Goal: Task Accomplishment & Management: Use online tool/utility

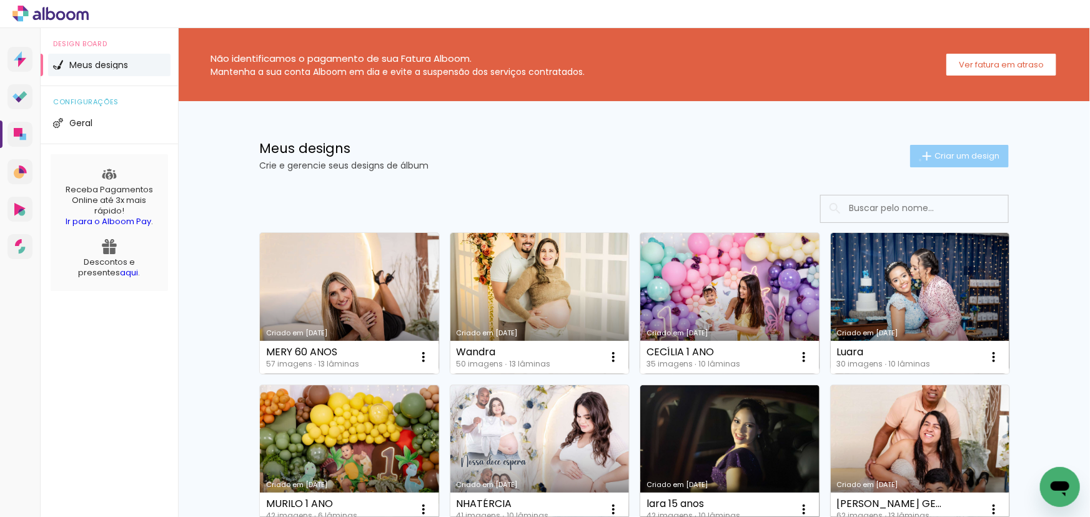
click at [920, 160] on iron-icon at bounding box center [927, 156] width 15 height 15
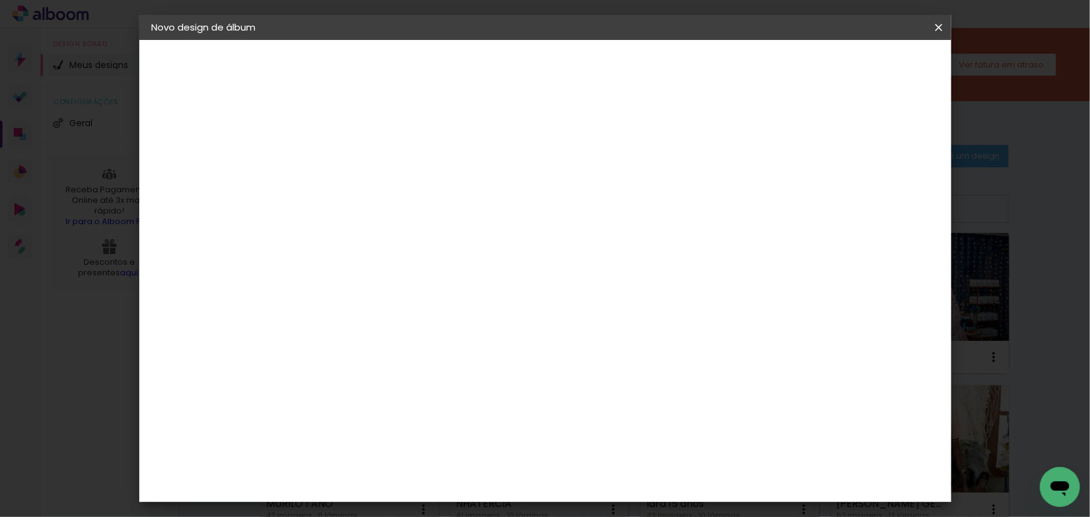
click at [356, 165] on input at bounding box center [356, 167] width 0 height 19
type input "[PERSON_NAME] 12 DIAS"
type paper-input "[PERSON_NAME] 12 DIAS"
click at [0, 0] on slot "Avançar" at bounding box center [0, 0] width 0 height 0
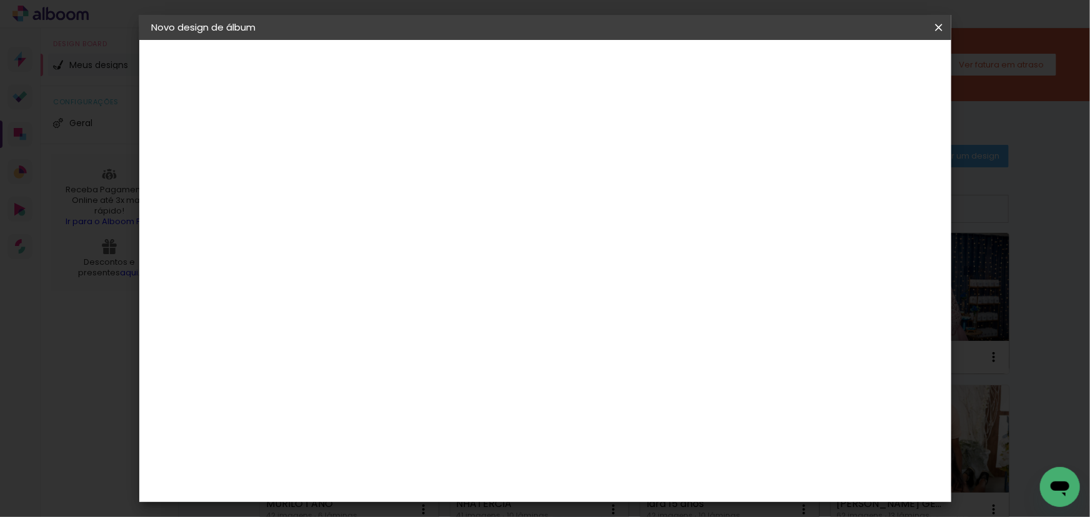
click at [335, 237] on input at bounding box center [388, 238] width 126 height 16
type input "MATIA"
type paper-input "MATIA"
drag, startPoint x: 367, startPoint y: 284, endPoint x: 427, endPoint y: 276, distance: 61.1
click at [367, 283] on div "Matias Encadernações" at bounding box center [385, 285] width 77 height 20
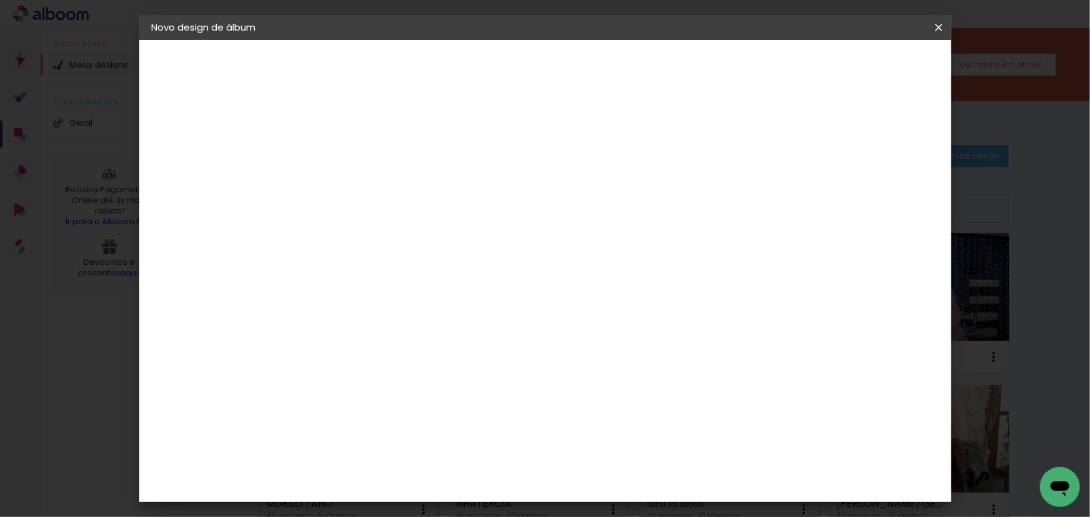
click at [0, 0] on slot "Avançar" at bounding box center [0, 0] width 0 height 0
click at [405, 208] on input "text" at bounding box center [380, 217] width 49 height 19
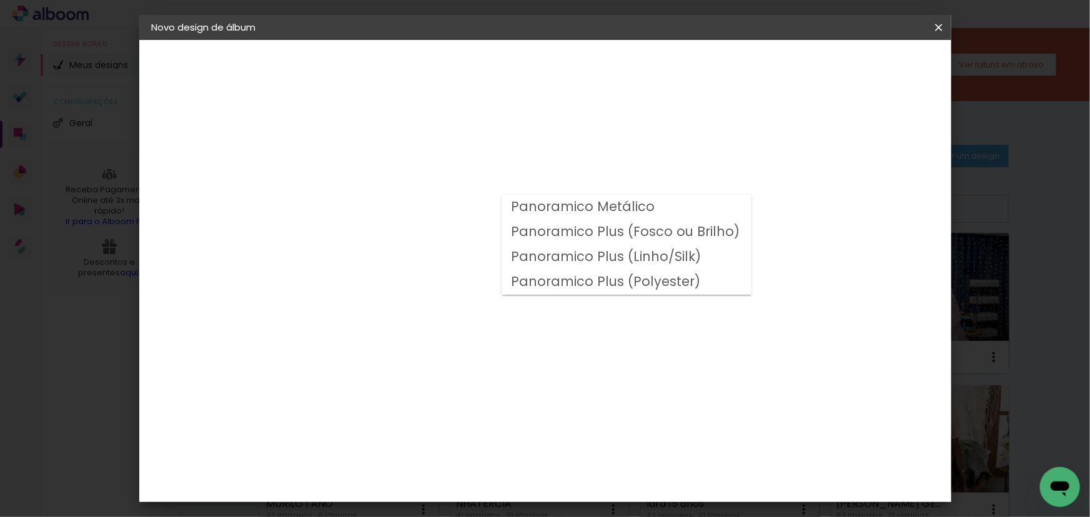
click at [0, 0] on slot "Panoramico Plus (Fosco ou Brilho)" at bounding box center [0, 0] width 0 height 0
type input "Panoramico Plus (Fosco ou Brilho)"
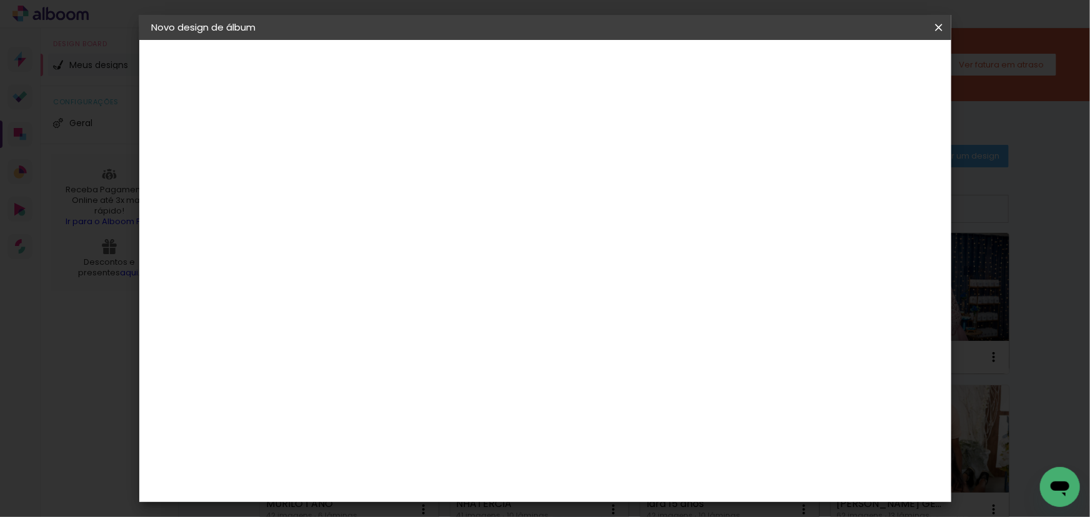
scroll to position [284, 0]
click at [0, 0] on slot "Avançar" at bounding box center [0, 0] width 0 height 0
click at [843, 136] on div "Mostrar sangria" at bounding box center [832, 135] width 83 height 16
type paper-checkbox "on"
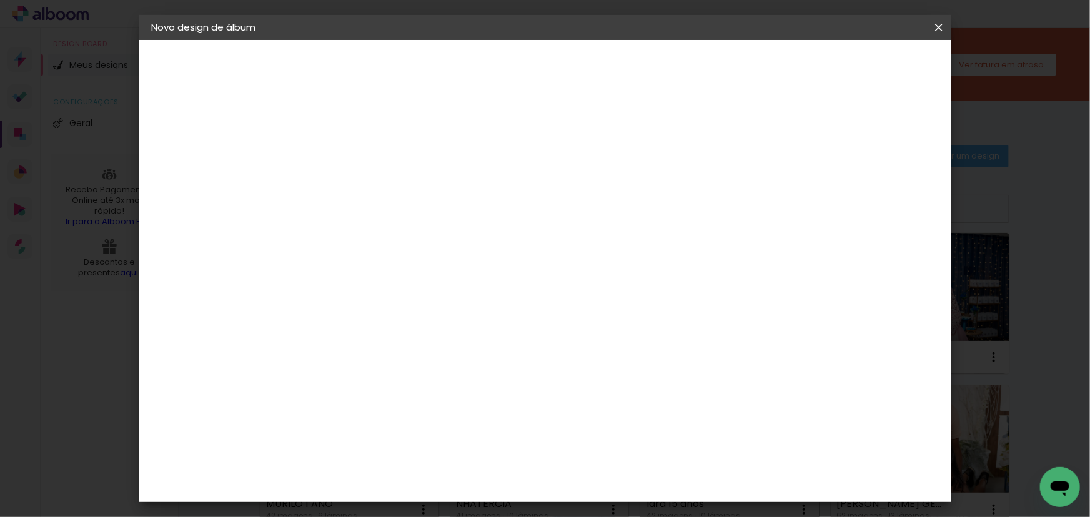
click at [861, 62] on span "Iniciar design" at bounding box center [833, 66] width 57 height 9
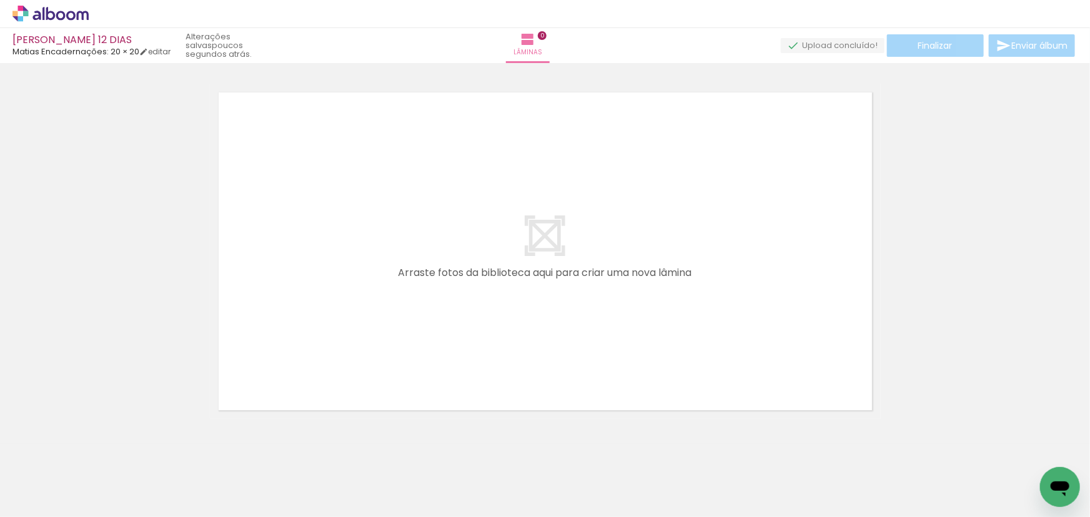
scroll to position [0, 1115]
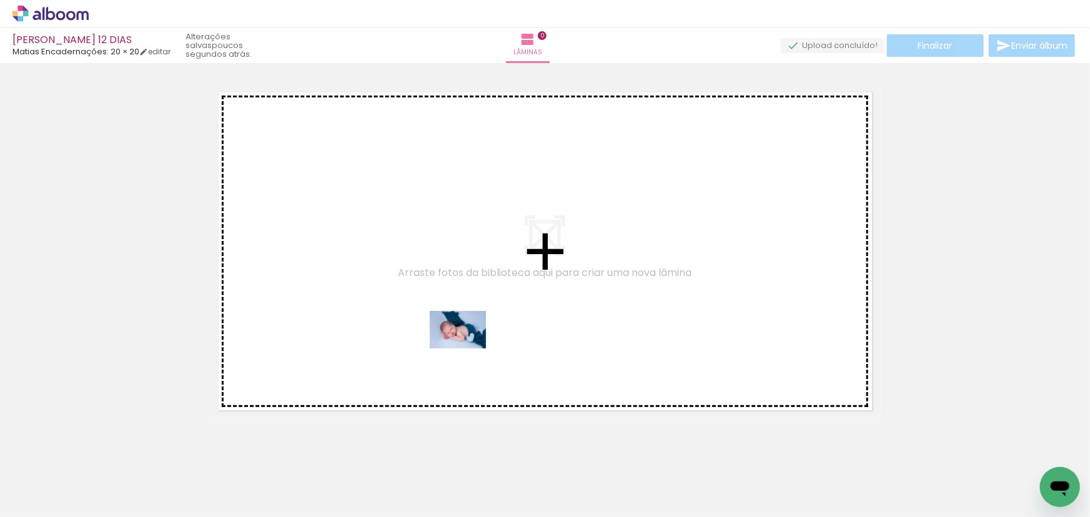
drag, startPoint x: 880, startPoint y: 480, endPoint x: 451, endPoint y: 347, distance: 448.6
click at [454, 346] on quentale-workspace at bounding box center [545, 258] width 1090 height 517
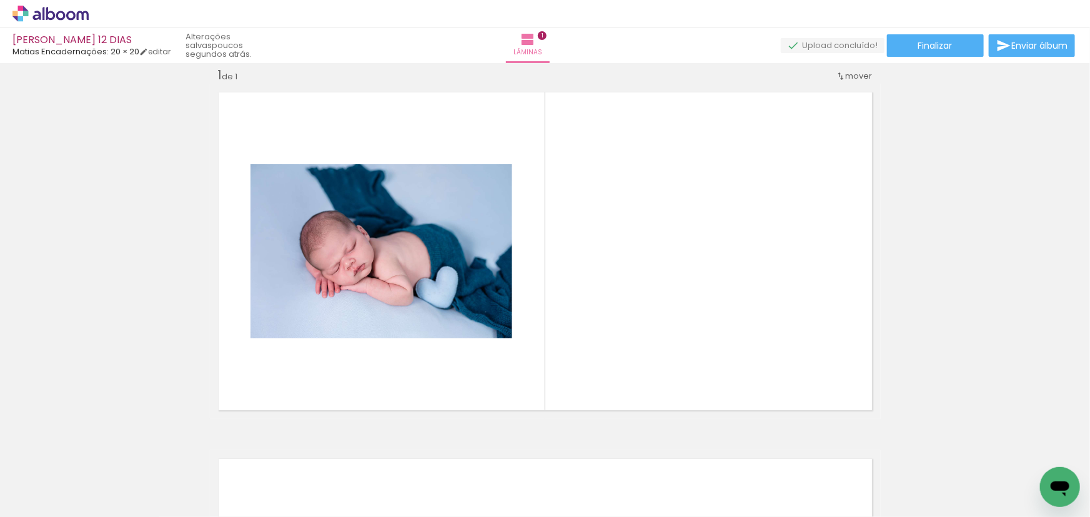
scroll to position [0, 414]
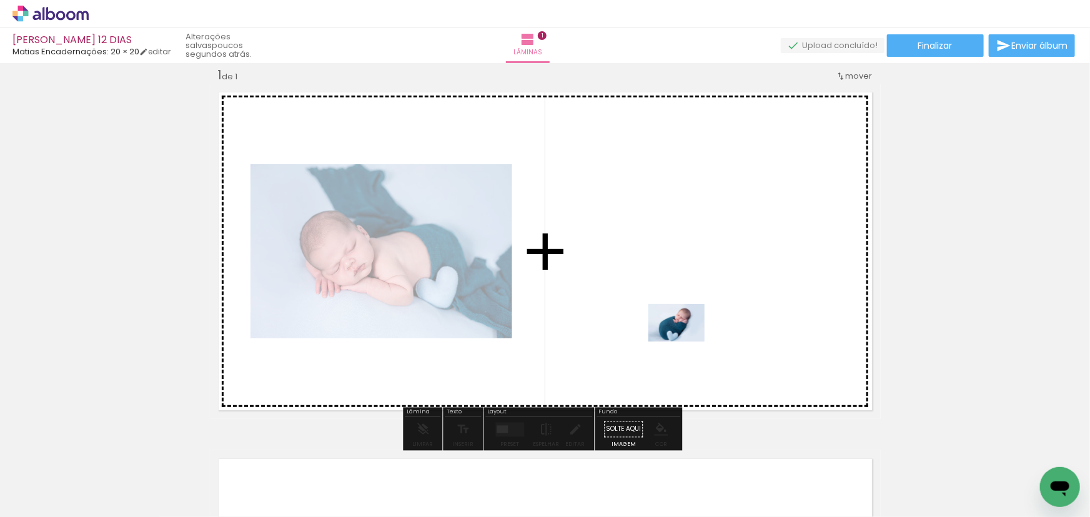
drag, startPoint x: 625, startPoint y: 469, endPoint x: 686, endPoint y: 341, distance: 141.4
click at [686, 341] on quentale-workspace at bounding box center [545, 258] width 1090 height 517
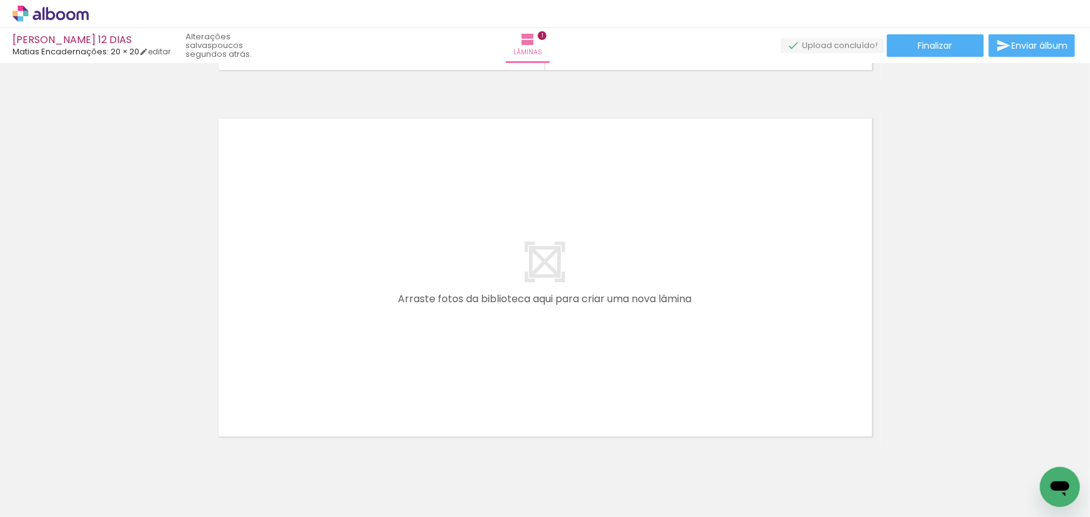
scroll to position [0, 1115]
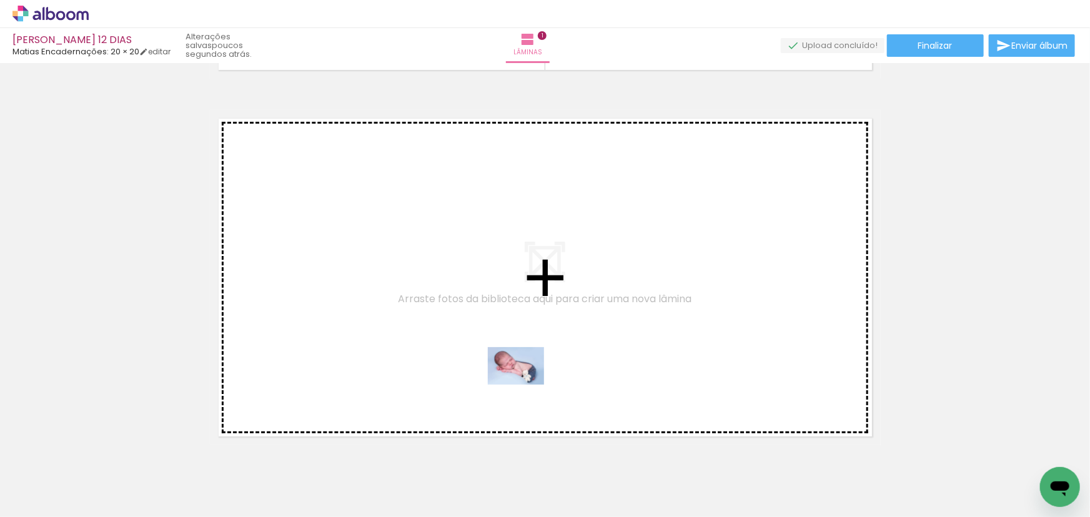
drag, startPoint x: 610, startPoint y: 466, endPoint x: 648, endPoint y: 445, distance: 43.6
click at [525, 384] on quentale-workspace at bounding box center [545, 258] width 1090 height 517
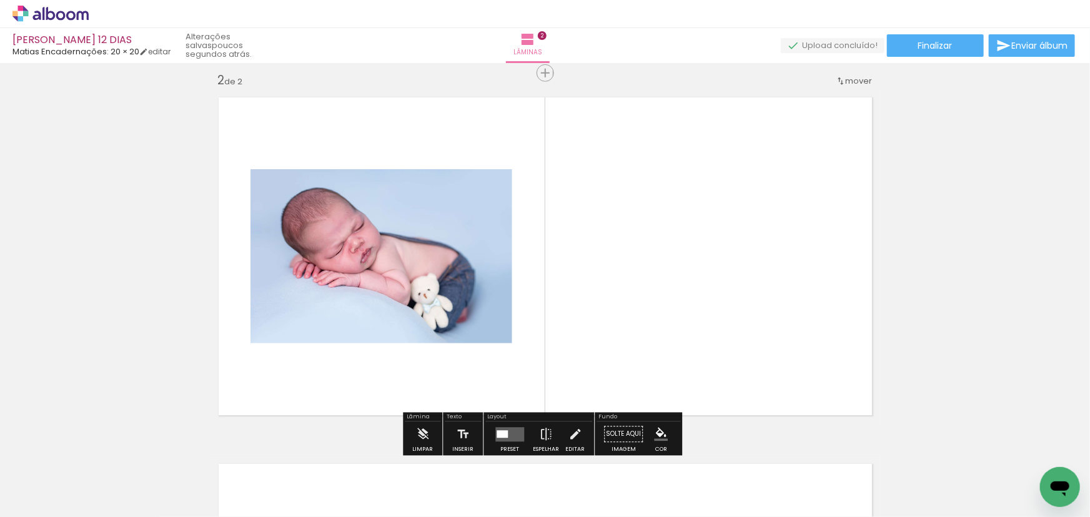
scroll to position [382, 0]
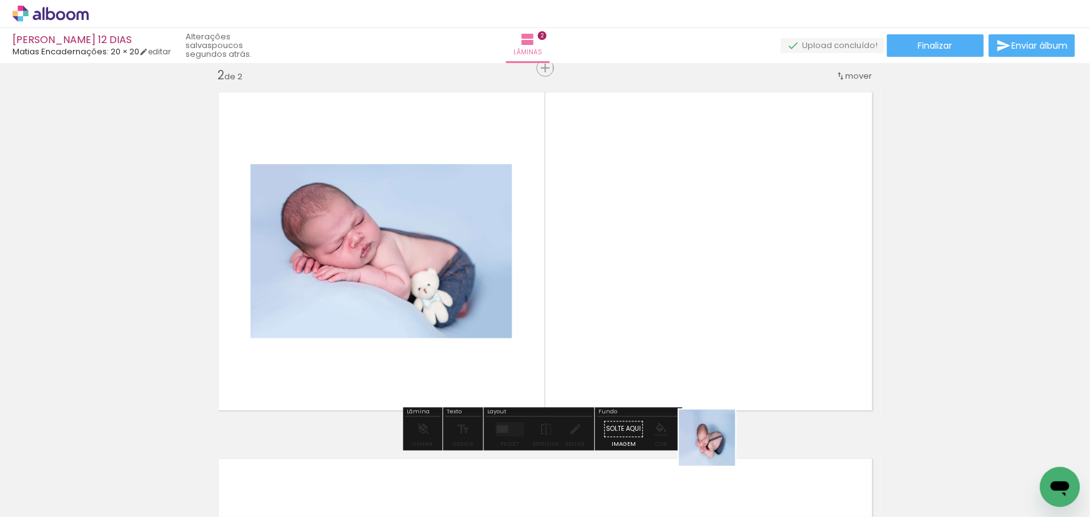
drag, startPoint x: 717, startPoint y: 447, endPoint x: 687, endPoint y: 436, distance: 32.0
click at [647, 369] on quentale-workspace at bounding box center [545, 258] width 1090 height 517
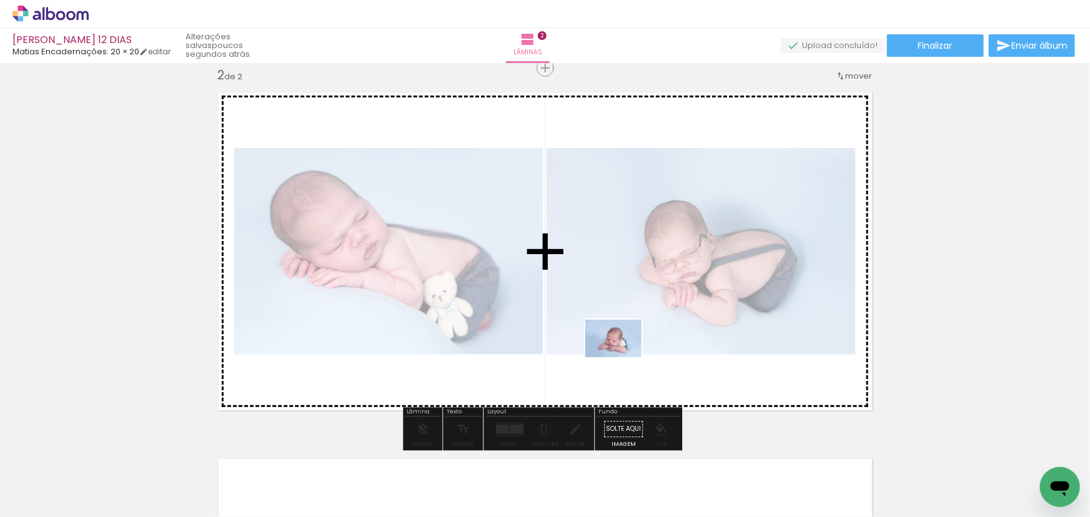
drag, startPoint x: 683, startPoint y: 460, endPoint x: 659, endPoint y: 390, distance: 73.9
click at [614, 342] on quentale-workspace at bounding box center [545, 258] width 1090 height 517
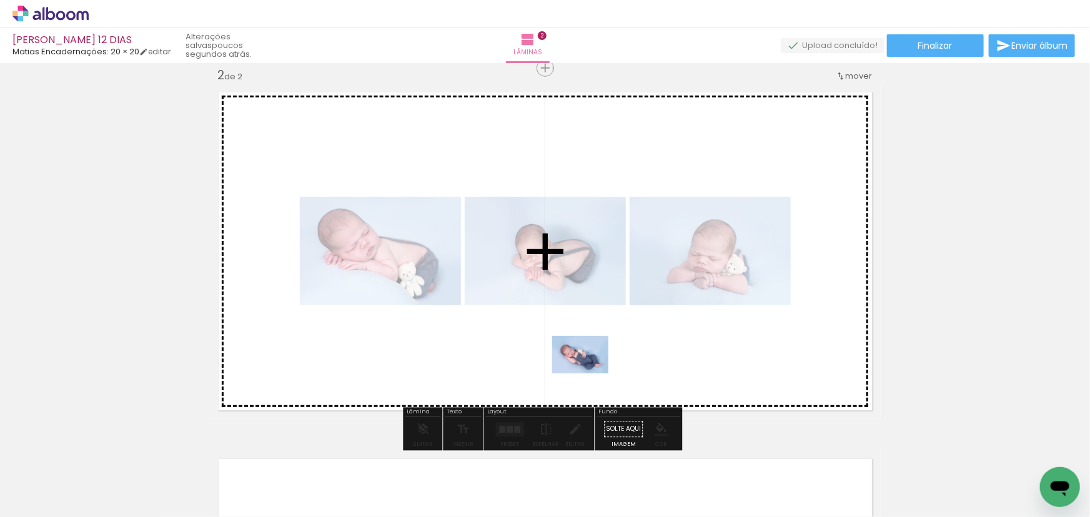
drag, startPoint x: 557, startPoint y: 479, endPoint x: 632, endPoint y: 380, distance: 123.1
click at [590, 363] on quentale-workspace at bounding box center [545, 258] width 1090 height 517
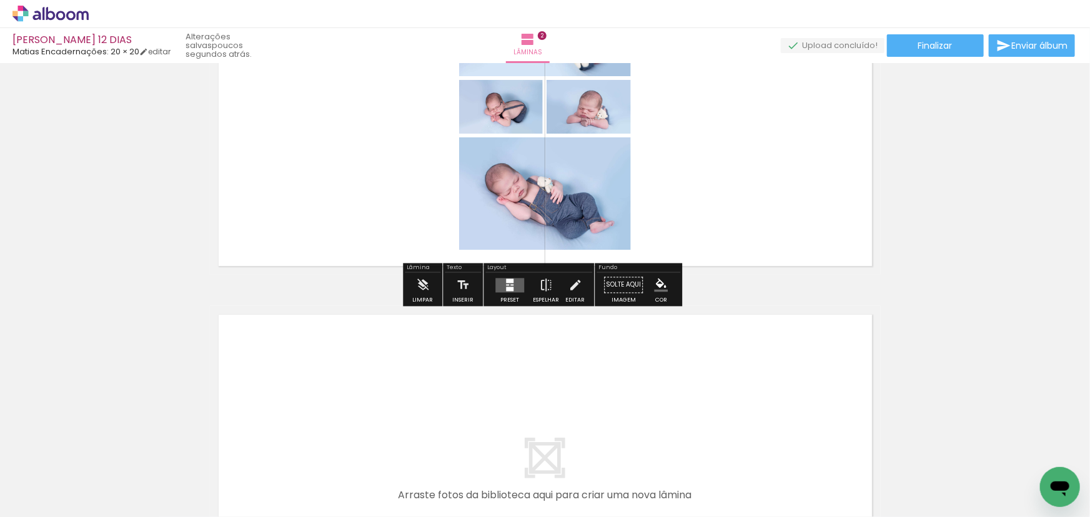
scroll to position [553, 0]
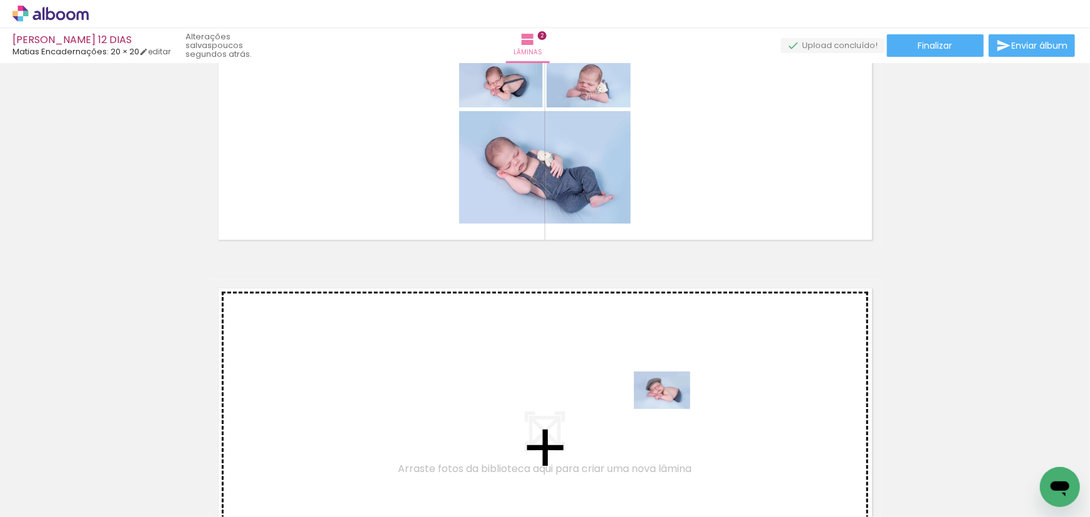
drag, startPoint x: 775, startPoint y: 457, endPoint x: 657, endPoint y: 396, distance: 132.7
click at [657, 396] on quentale-workspace at bounding box center [545, 258] width 1090 height 517
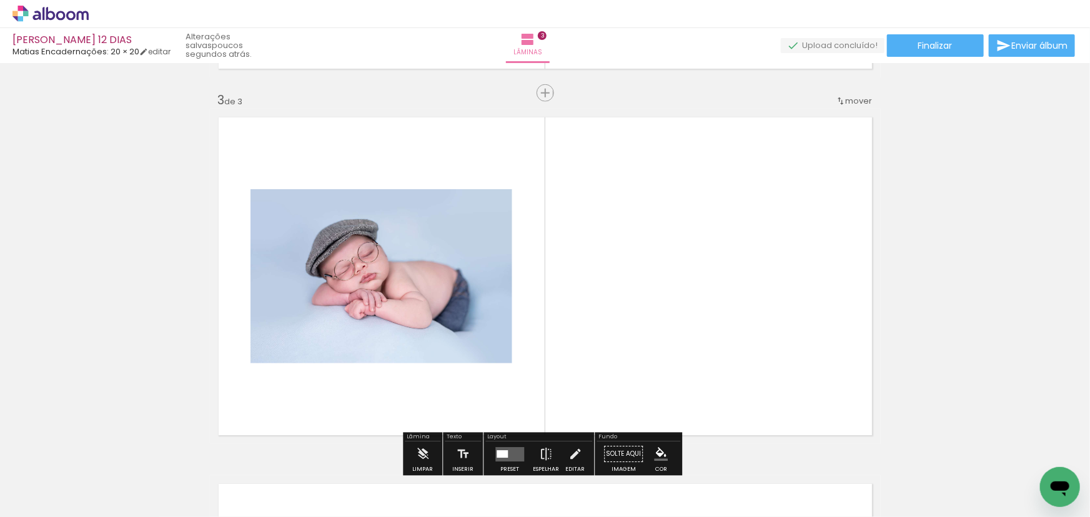
scroll to position [749, 0]
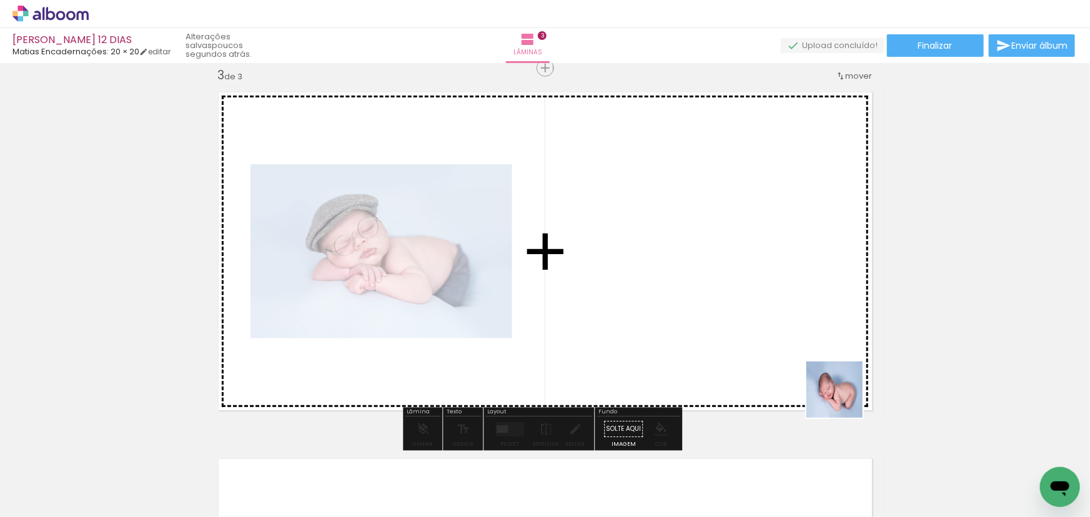
drag, startPoint x: 844, startPoint y: 399, endPoint x: 882, endPoint y: 393, distance: 38.6
click at [763, 337] on quentale-workspace at bounding box center [545, 258] width 1090 height 517
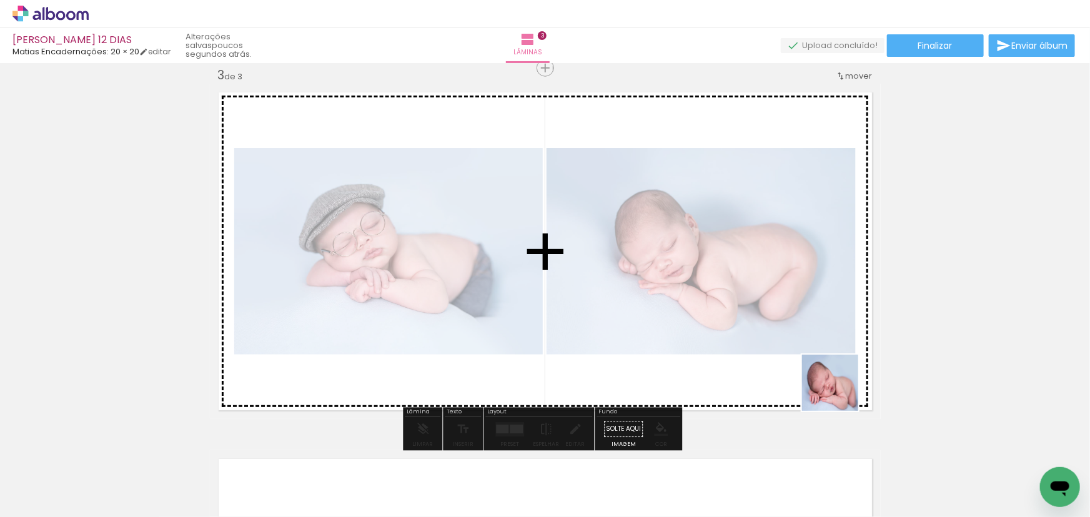
drag, startPoint x: 1031, startPoint y: 470, endPoint x: 793, endPoint y: 363, distance: 261.1
click at [747, 326] on quentale-workspace at bounding box center [545, 258] width 1090 height 517
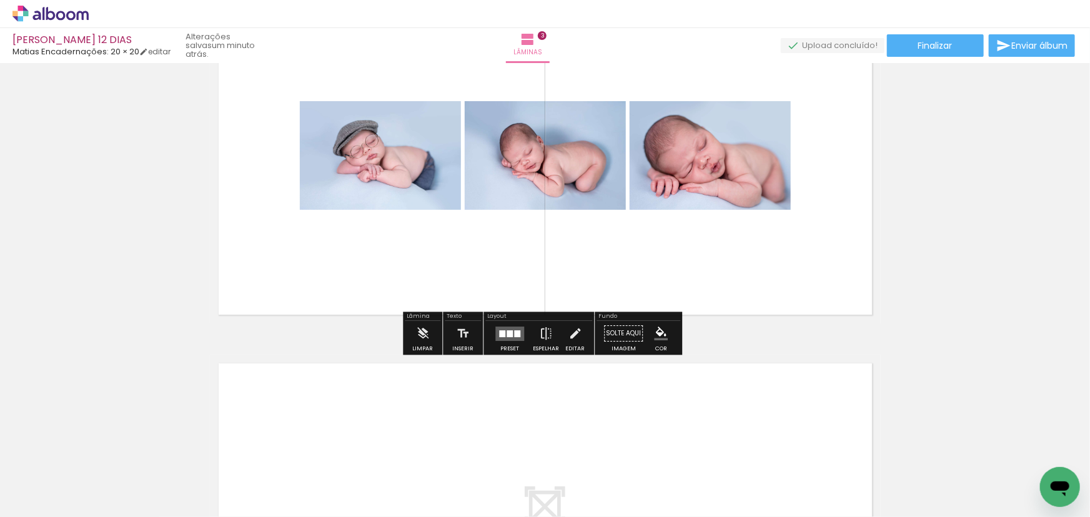
scroll to position [919, 0]
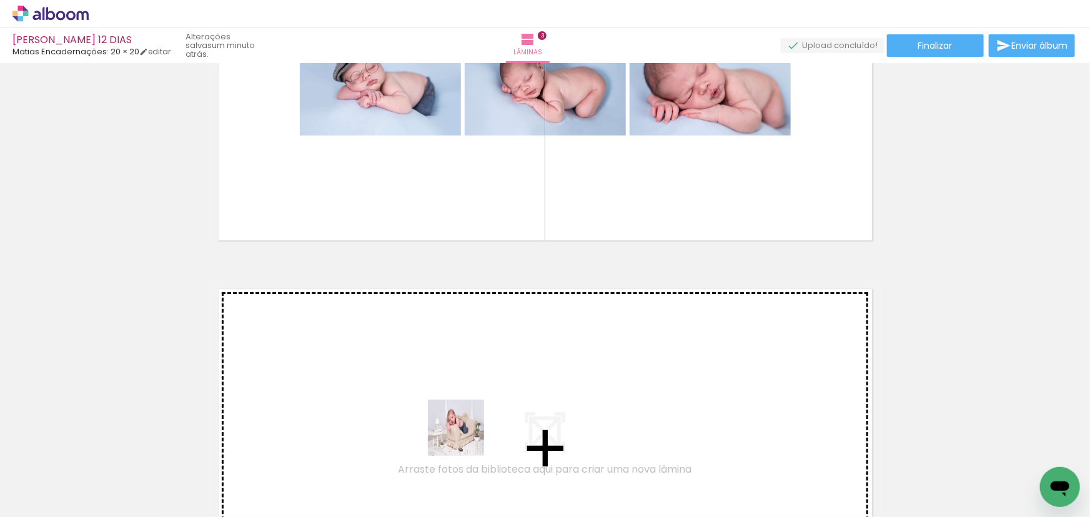
drag, startPoint x: 487, startPoint y: 483, endPoint x: 439, endPoint y: 403, distance: 93.3
click at [439, 403] on quentale-workspace at bounding box center [545, 258] width 1090 height 517
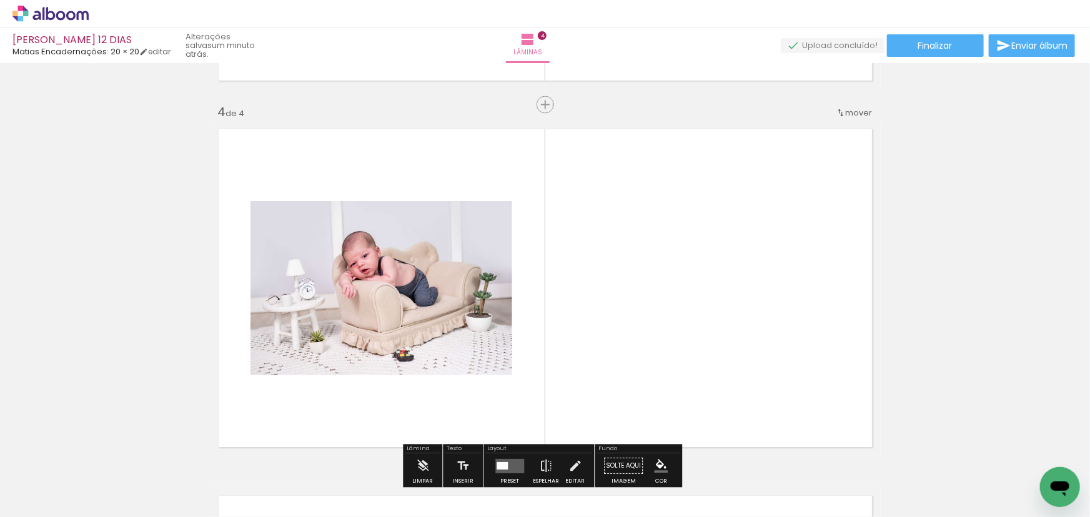
scroll to position [1116, 0]
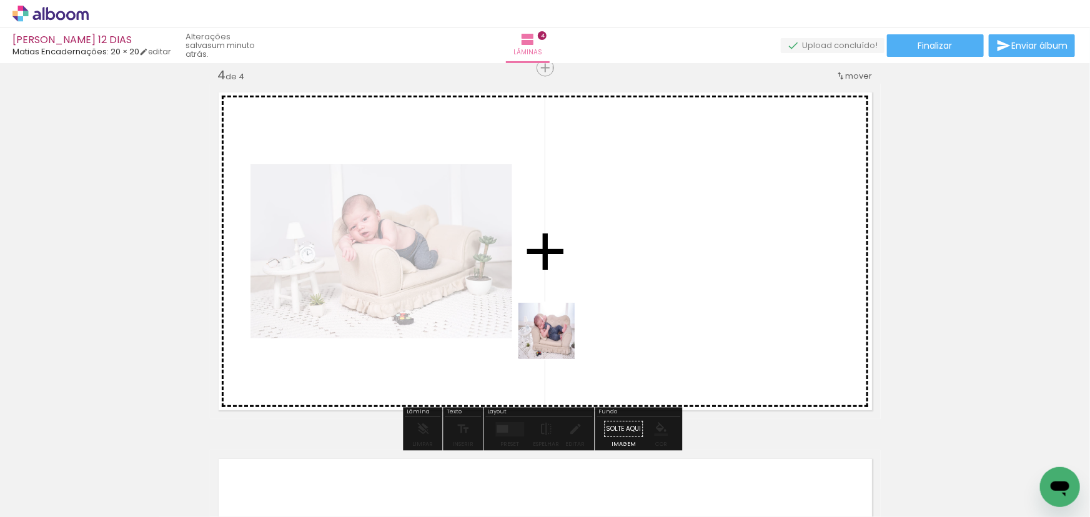
drag, startPoint x: 422, startPoint y: 487, endPoint x: 443, endPoint y: 434, distance: 57.0
click at [577, 319] on quentale-workspace at bounding box center [545, 258] width 1090 height 517
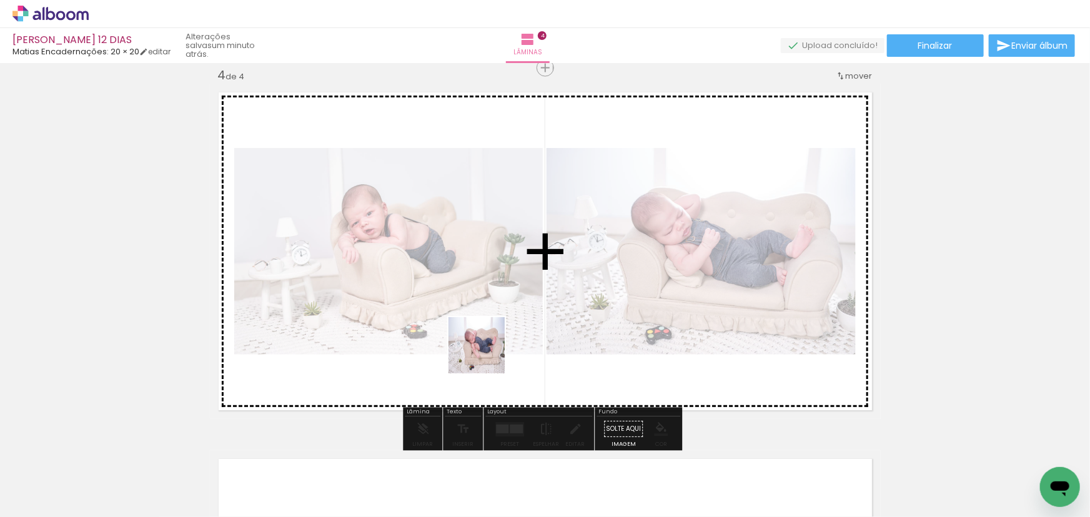
drag, startPoint x: 345, startPoint y: 485, endPoint x: 552, endPoint y: 351, distance: 247.1
click at [542, 299] on quentale-workspace at bounding box center [545, 258] width 1090 height 517
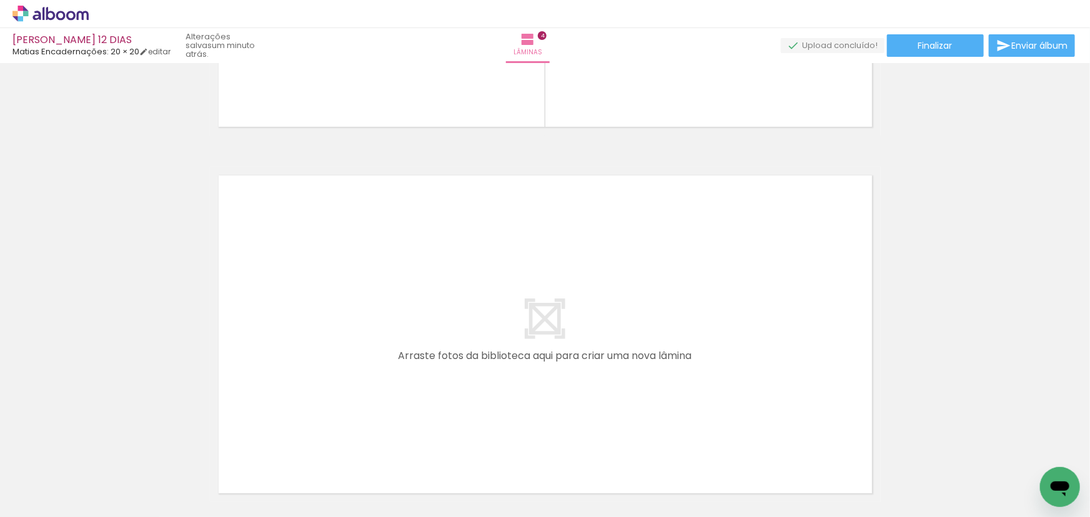
scroll to position [0, 682]
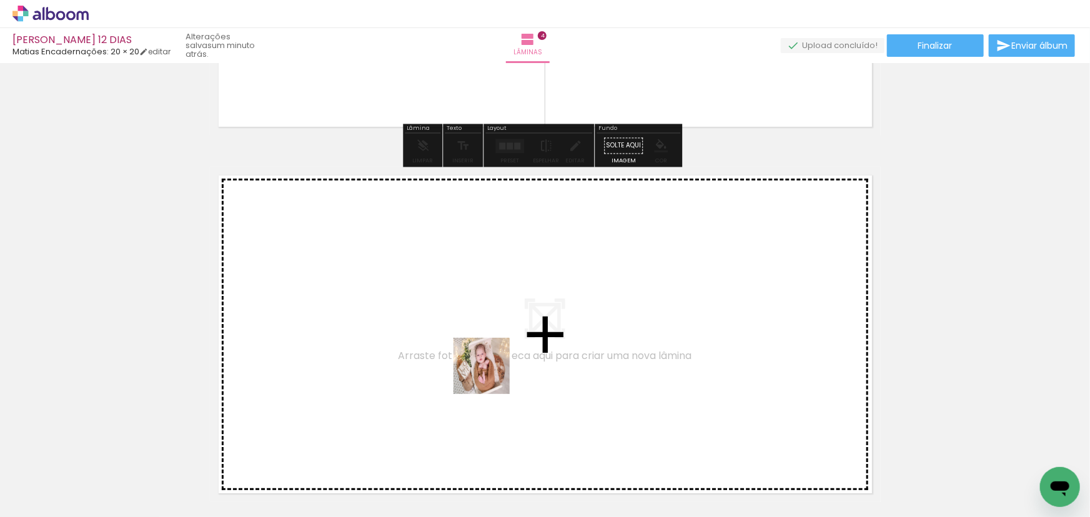
drag, startPoint x: 497, startPoint y: 397, endPoint x: 481, endPoint y: 330, distance: 68.8
click at [481, 330] on quentale-workspace at bounding box center [545, 258] width 1090 height 517
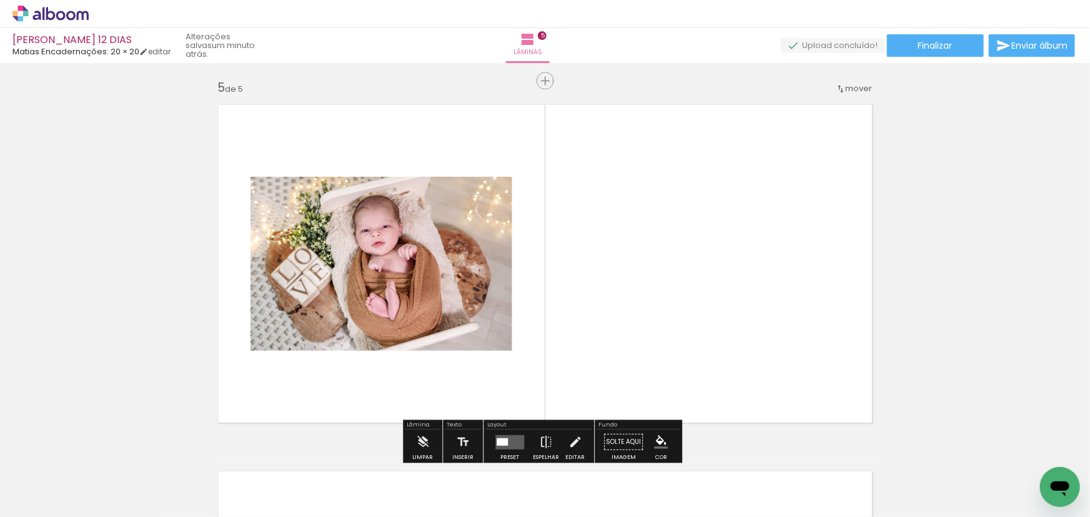
scroll to position [1482, 0]
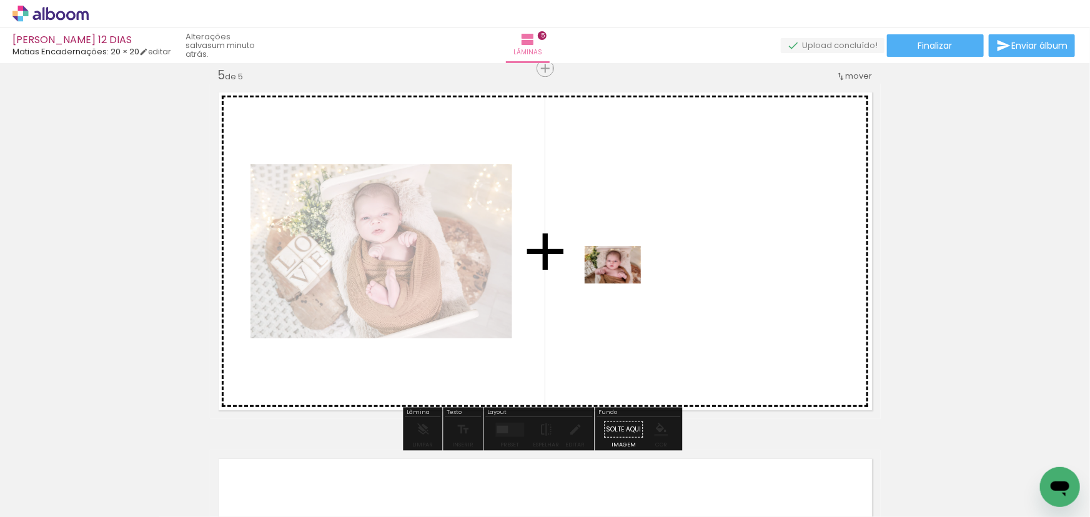
drag, startPoint x: 581, startPoint y: 456, endPoint x: 622, endPoint y: 284, distance: 177.3
click at [622, 284] on quentale-workspace at bounding box center [545, 258] width 1090 height 517
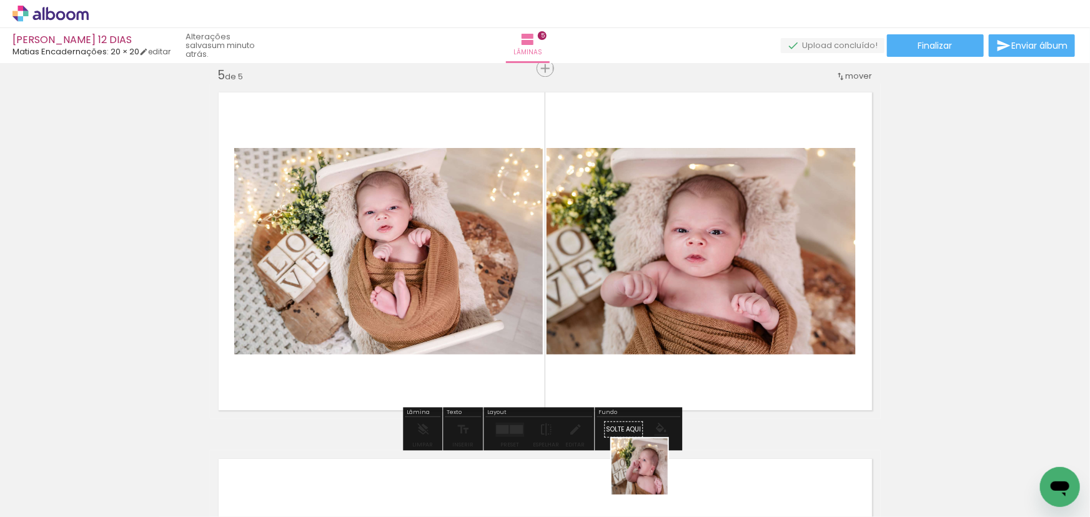
drag, startPoint x: 649, startPoint y: 488, endPoint x: 695, endPoint y: 365, distance: 131.2
click at [665, 326] on quentale-workspace at bounding box center [545, 258] width 1090 height 517
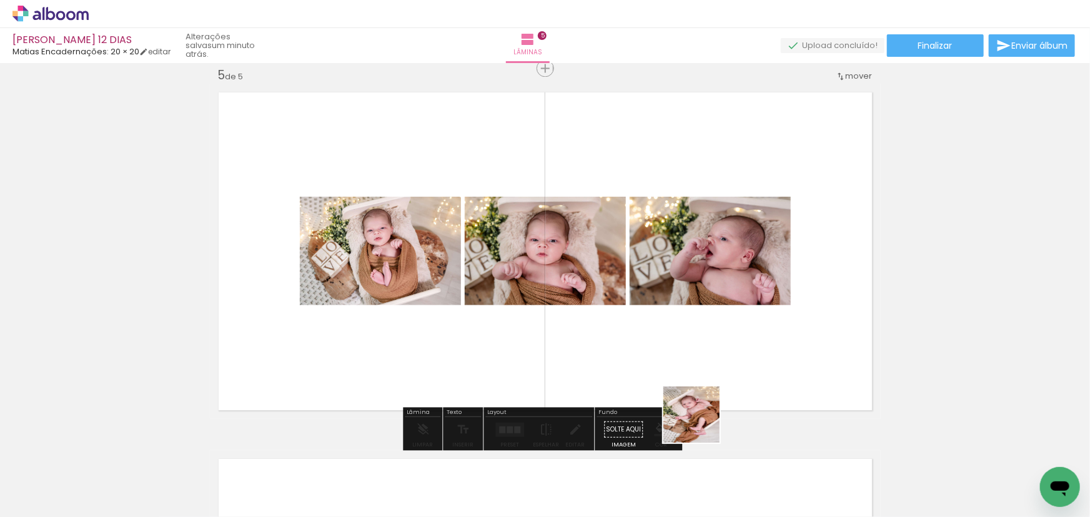
drag, startPoint x: 703, startPoint y: 475, endPoint x: 712, endPoint y: 322, distance: 153.3
click at [705, 300] on quentale-workspace at bounding box center [545, 258] width 1090 height 517
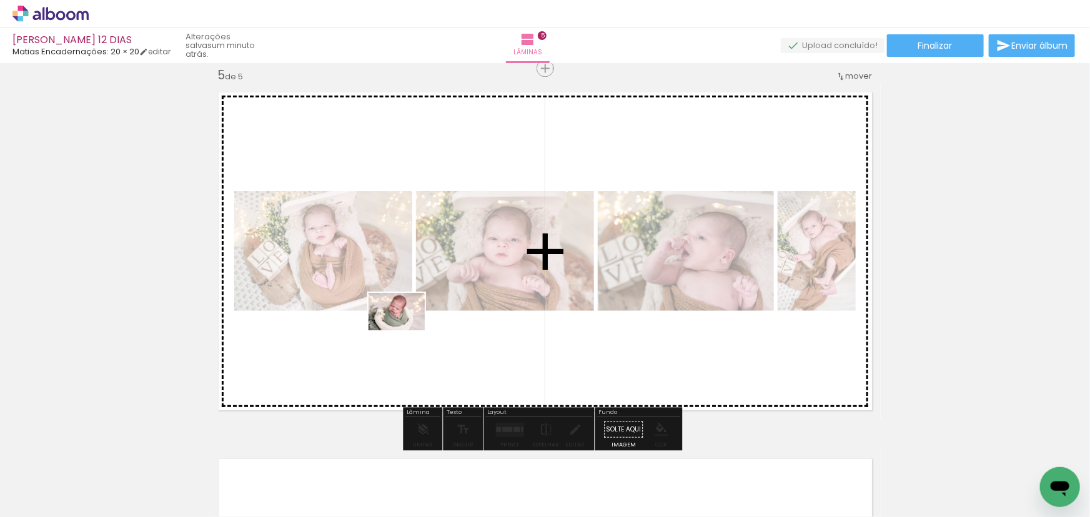
drag, startPoint x: 436, startPoint y: 477, endPoint x: 435, endPoint y: 350, distance: 126.8
click at [405, 325] on quentale-workspace at bounding box center [545, 258] width 1090 height 517
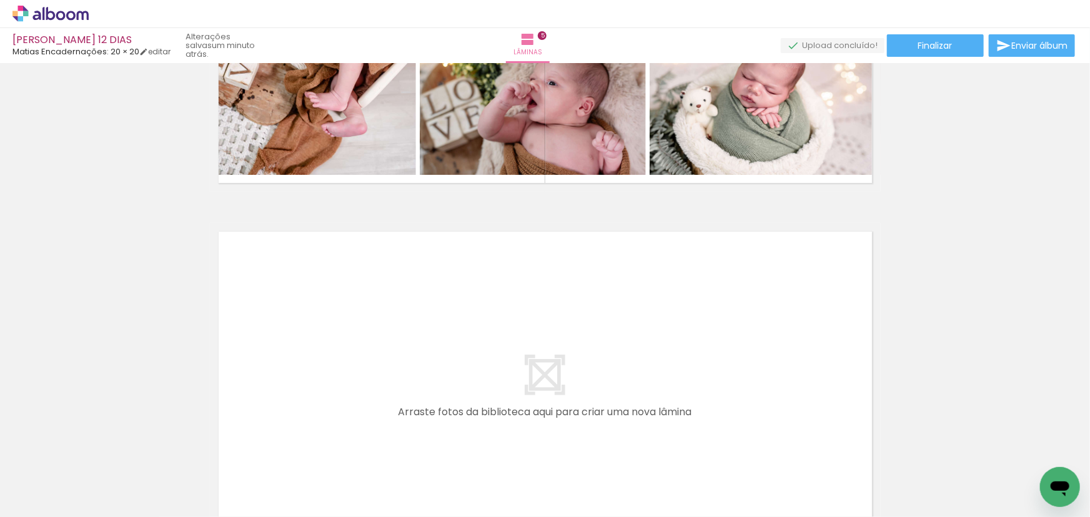
scroll to position [0, 0]
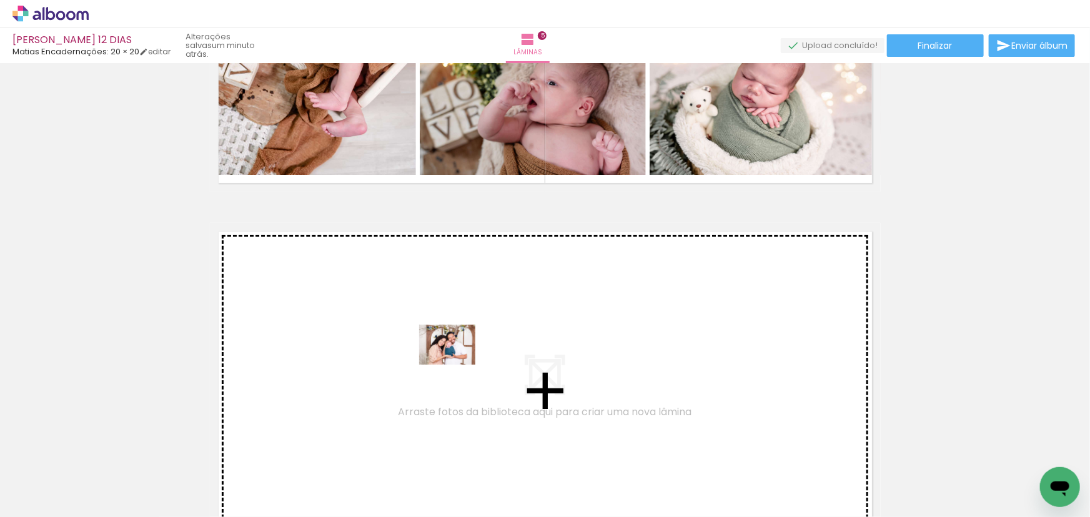
drag, startPoint x: 542, startPoint y: 472, endPoint x: 455, endPoint y: 362, distance: 139.6
click at [455, 362] on quentale-workspace at bounding box center [545, 258] width 1090 height 517
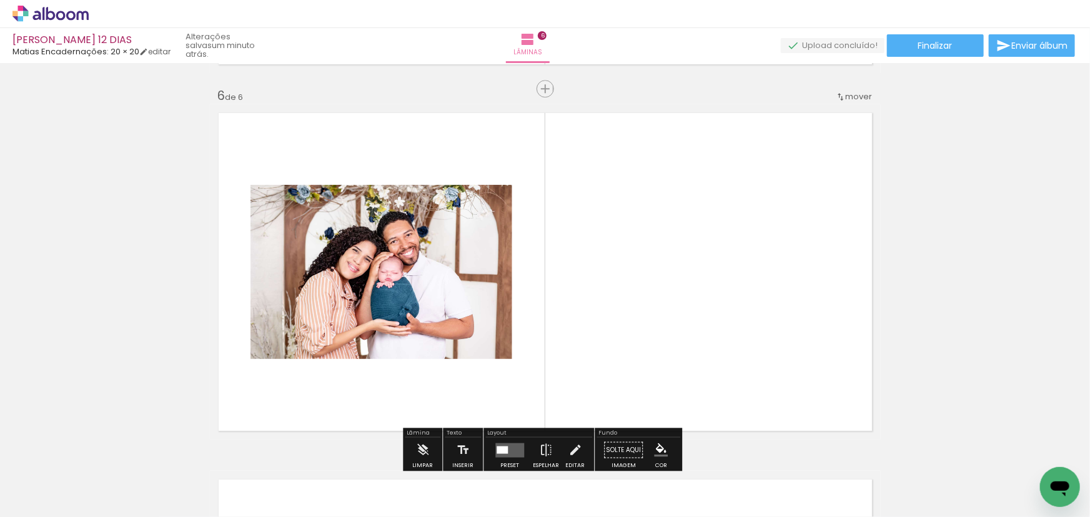
scroll to position [1849, 0]
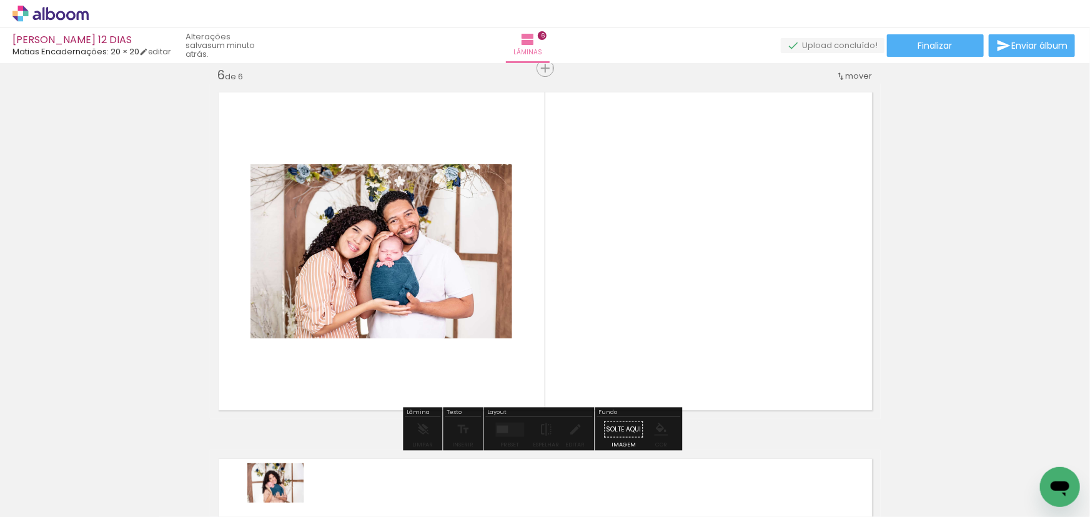
drag, startPoint x: 200, startPoint y: 450, endPoint x: 282, endPoint y: 503, distance: 97.6
click at [0, 0] on slot at bounding box center [0, 0] width 0 height 0
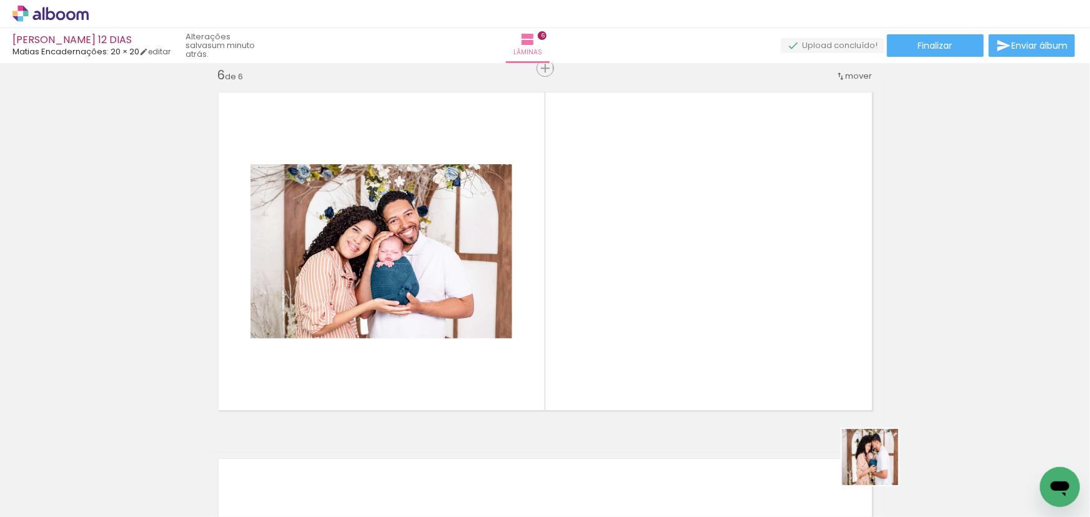
drag, startPoint x: 880, startPoint y: 467, endPoint x: 777, endPoint y: 371, distance: 140.1
click at [827, 406] on quentale-workspace at bounding box center [545, 258] width 1090 height 517
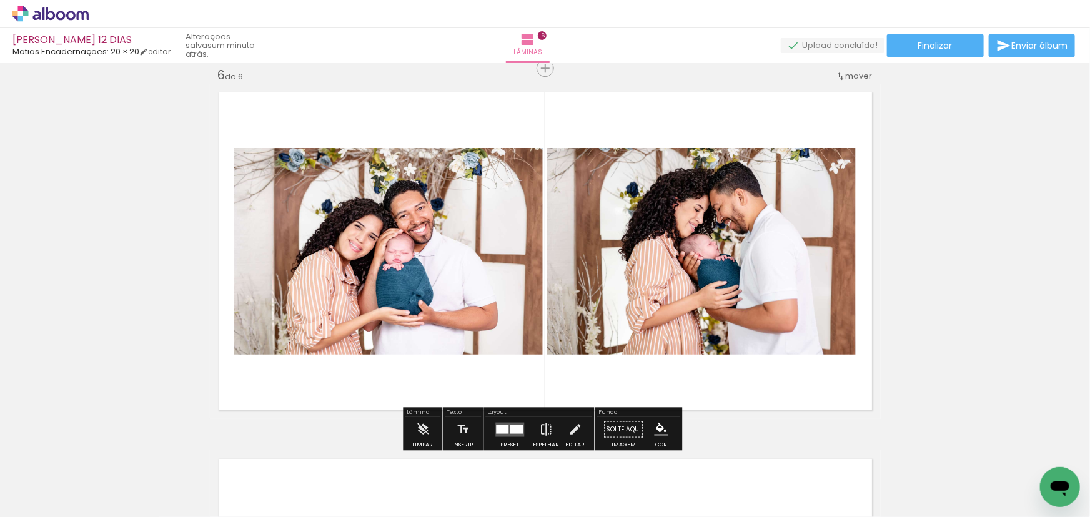
drag, startPoint x: 777, startPoint y: 371, endPoint x: 754, endPoint y: 362, distance: 24.9
click at [754, 362] on quentale-layouter at bounding box center [545, 251] width 671 height 335
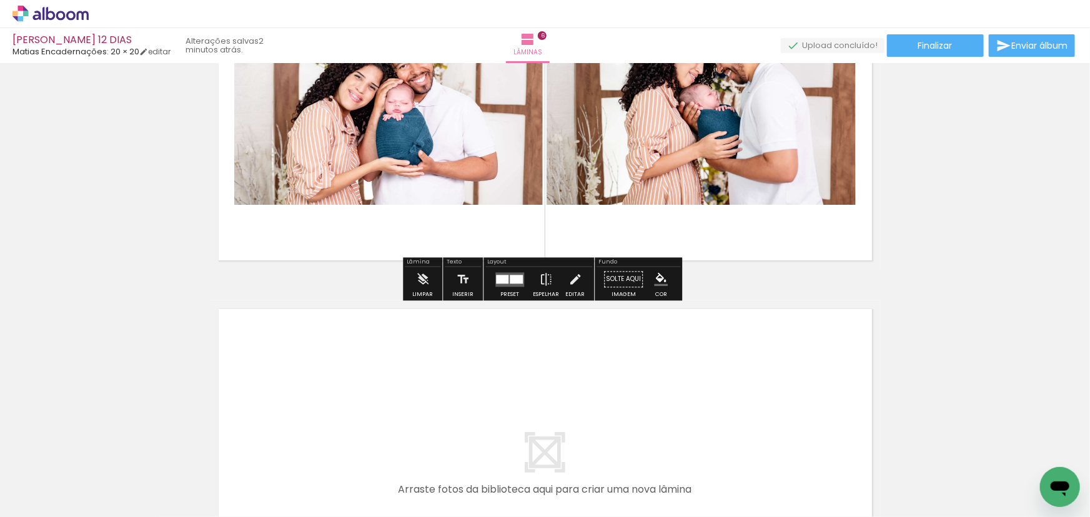
scroll to position [2019, 0]
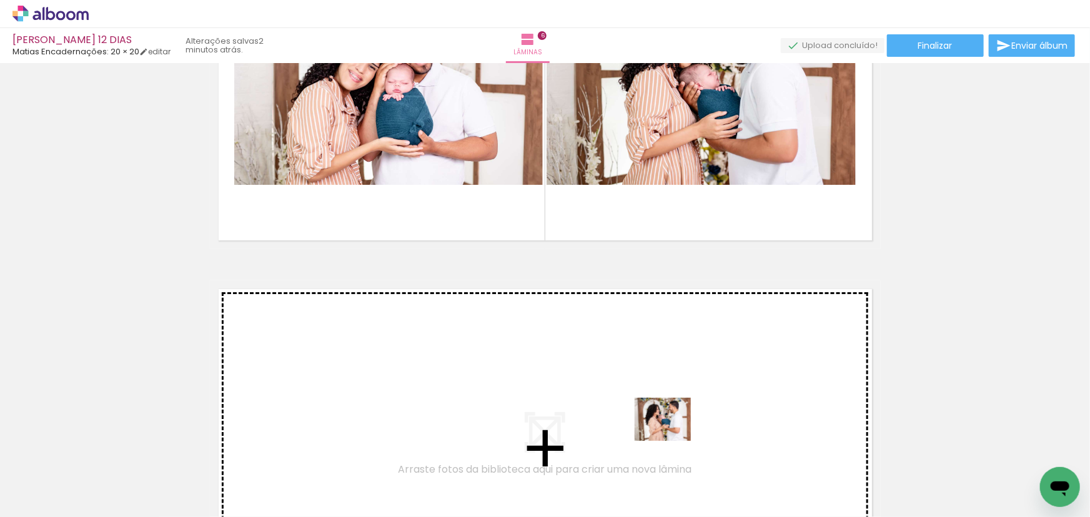
drag, startPoint x: 762, startPoint y: 479, endPoint x: 645, endPoint y: 417, distance: 132.5
click at [645, 417] on quentale-workspace at bounding box center [545, 258] width 1090 height 517
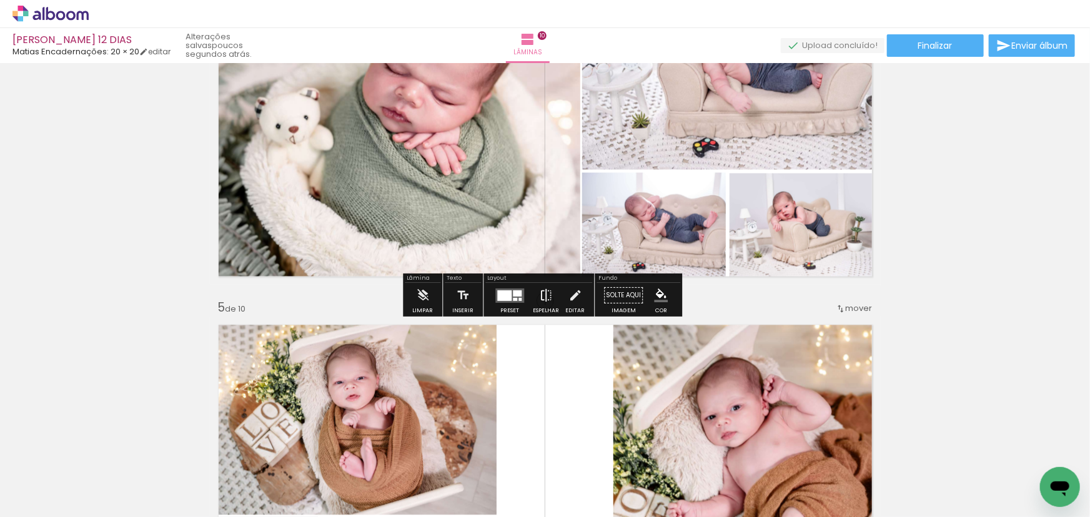
scroll to position [0, 1115]
click at [547, 302] on iron-icon at bounding box center [546, 296] width 14 height 25
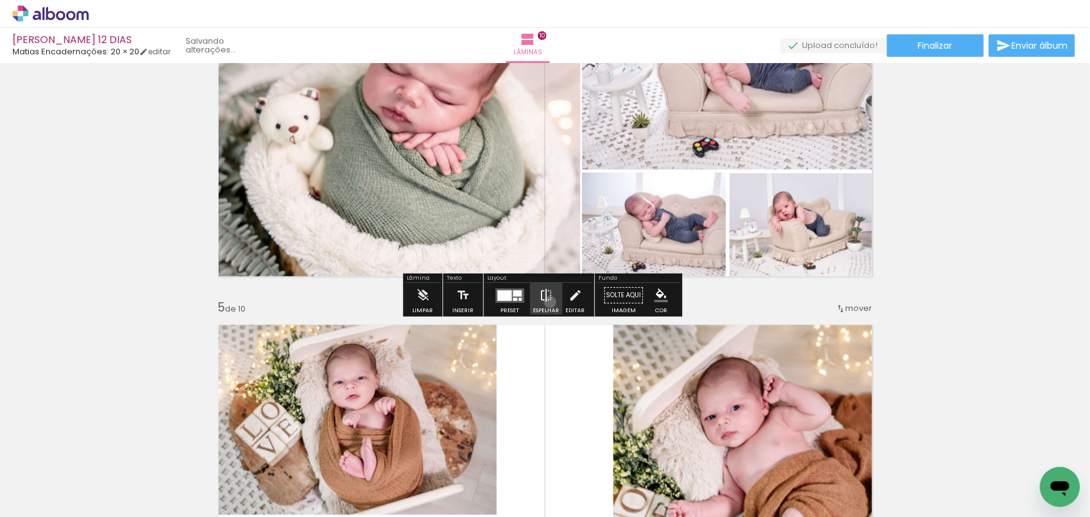
click at [547, 302] on iron-icon at bounding box center [546, 296] width 14 height 25
click at [574, 298] on iron-icon at bounding box center [575, 296] width 14 height 25
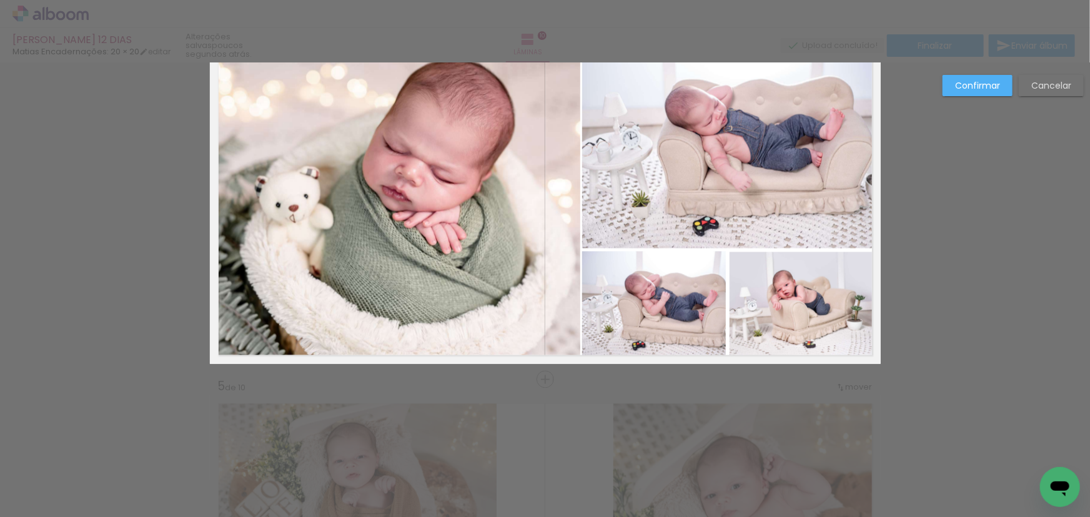
scroll to position [1116, 0]
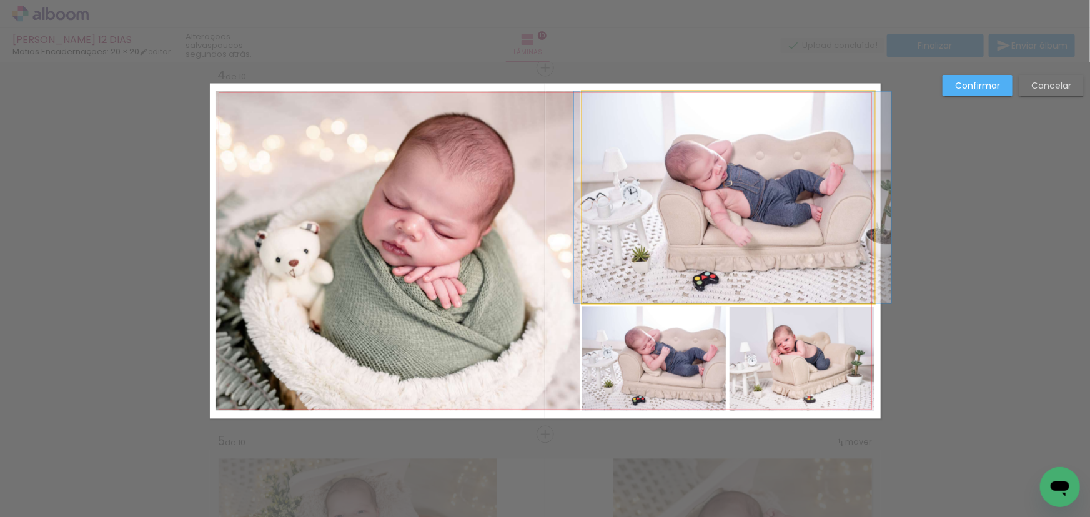
click at [694, 262] on quentale-photo at bounding box center [728, 198] width 292 height 212
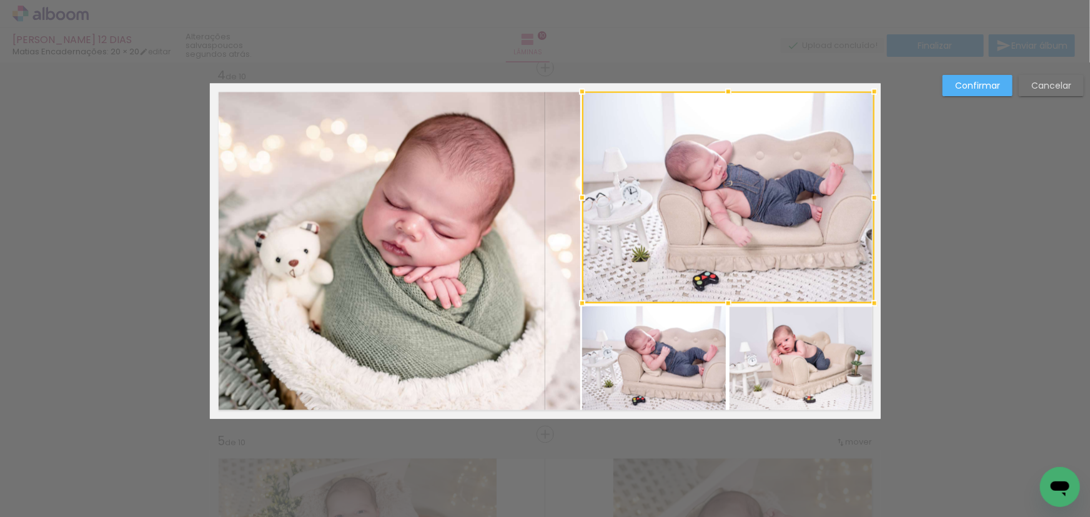
click at [682, 338] on quentale-photo at bounding box center [654, 359] width 144 height 105
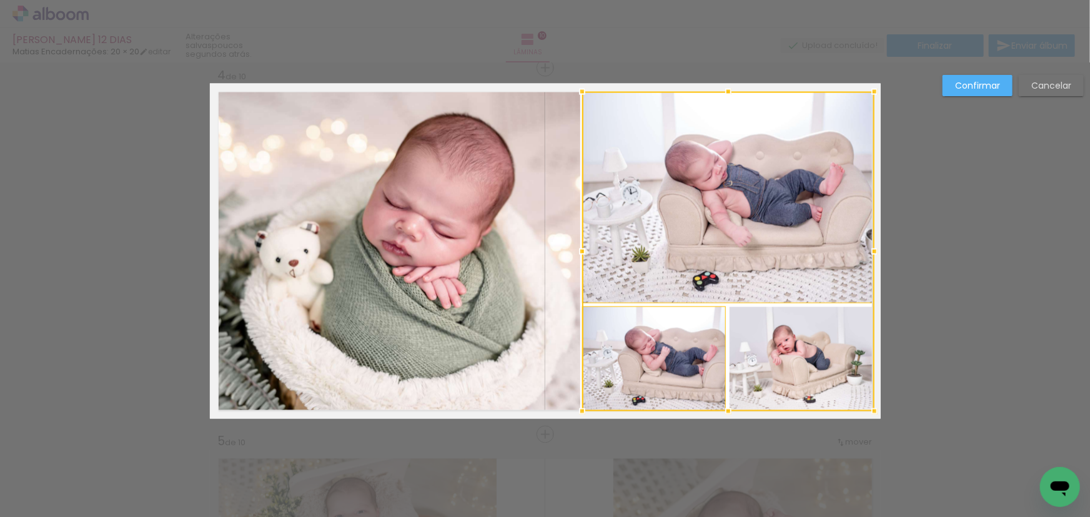
click at [757, 335] on div at bounding box center [728, 252] width 292 height 320
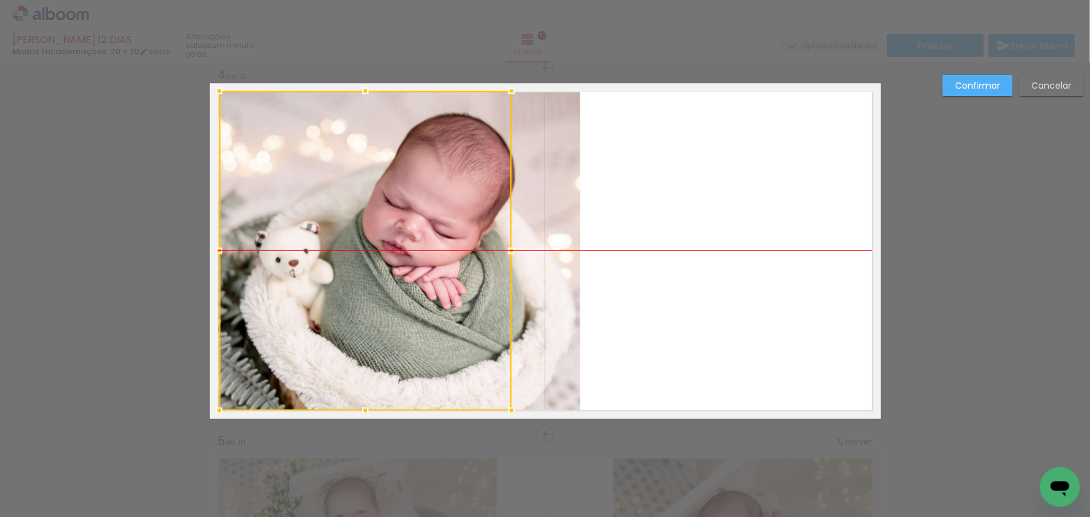
drag, startPoint x: 723, startPoint y: 268, endPoint x: 360, endPoint y: 265, distance: 363.6
click at [360, 265] on div at bounding box center [365, 251] width 292 height 320
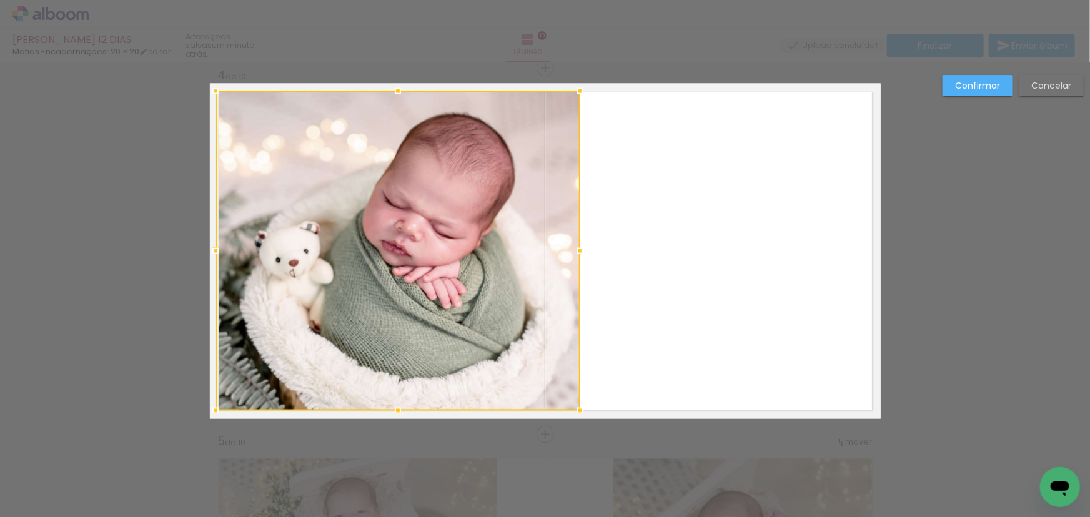
click at [538, 247] on div at bounding box center [398, 251] width 365 height 320
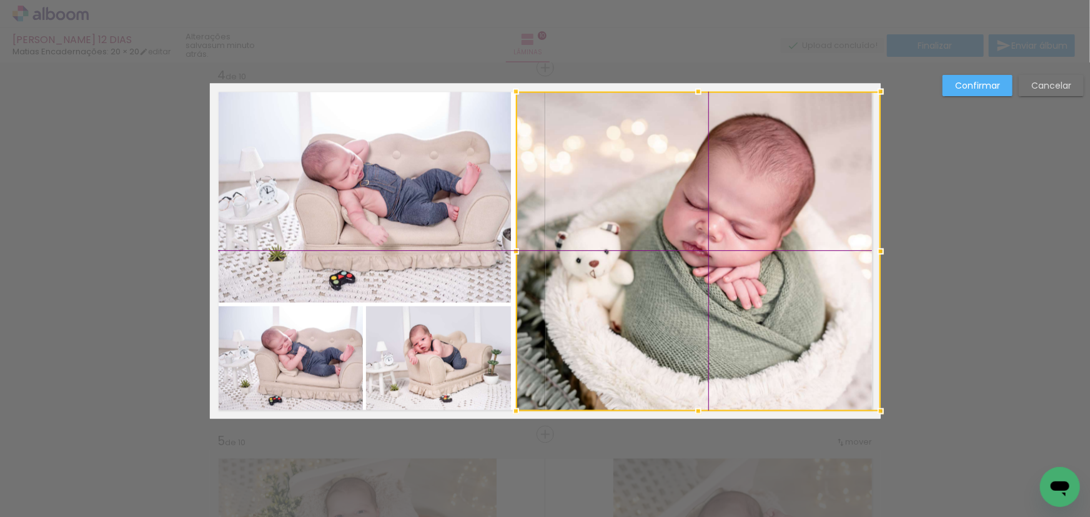
drag, startPoint x: 456, startPoint y: 263, endPoint x: 749, endPoint y: 251, distance: 293.3
click at [749, 251] on div at bounding box center [698, 252] width 365 height 320
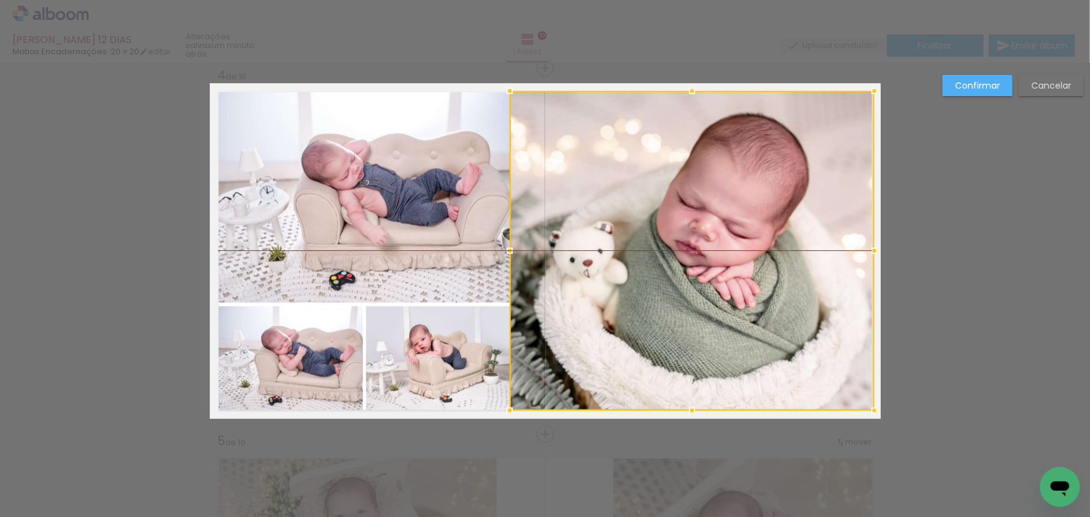
click at [724, 254] on div at bounding box center [692, 251] width 365 height 320
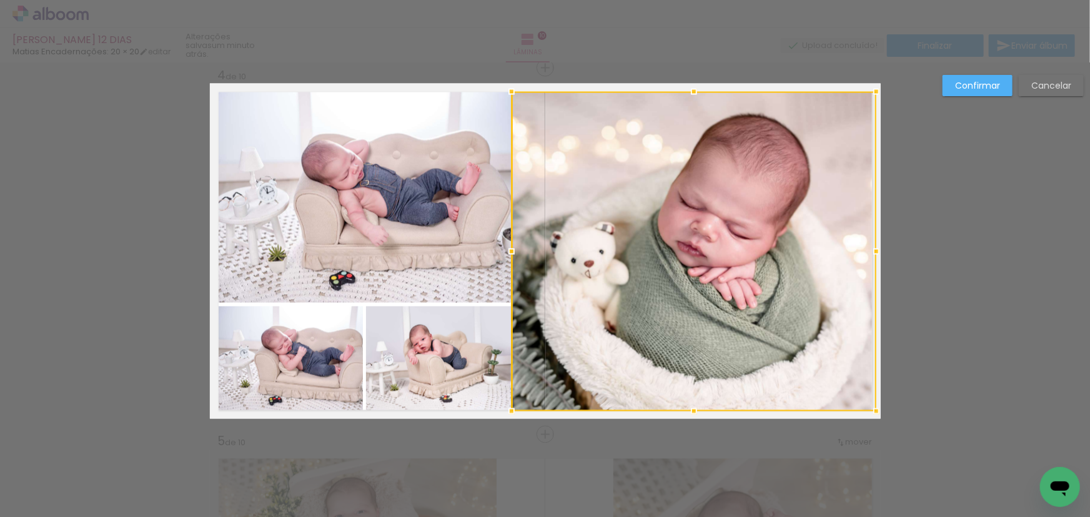
click at [641, 265] on div at bounding box center [694, 252] width 365 height 320
click at [467, 274] on quentale-photo at bounding box center [365, 197] width 292 height 212
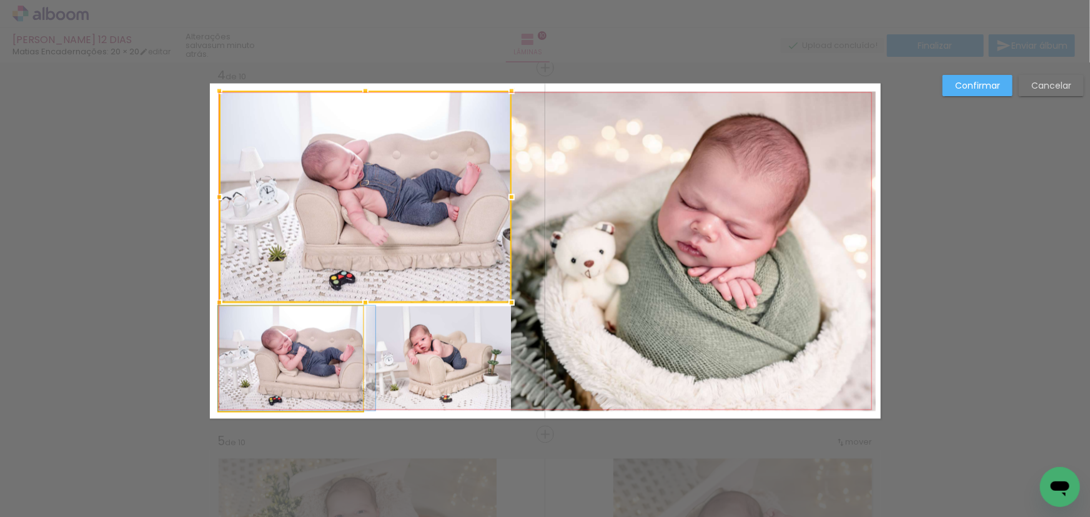
click at [297, 345] on quentale-photo at bounding box center [291, 359] width 144 height 105
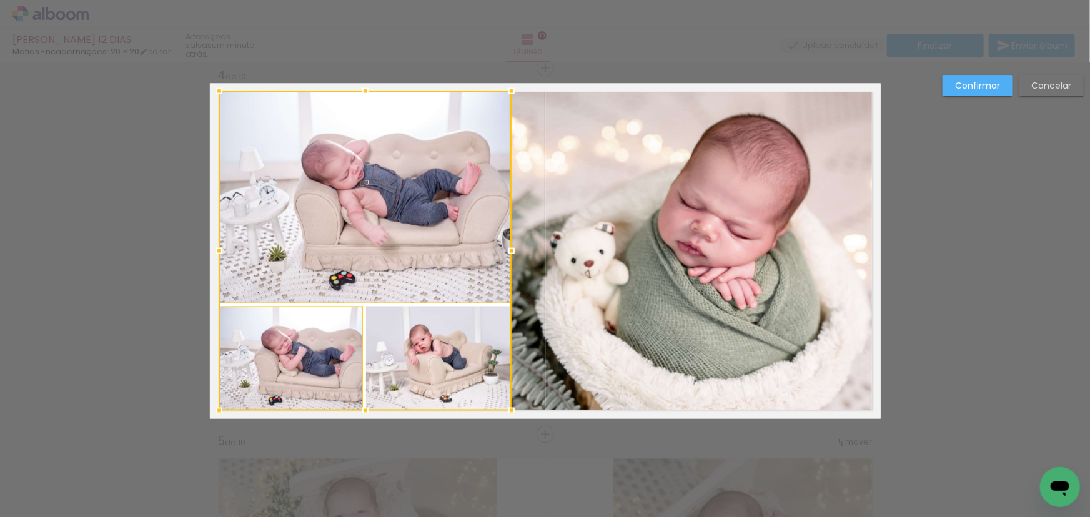
click at [384, 345] on div at bounding box center [365, 251] width 292 height 320
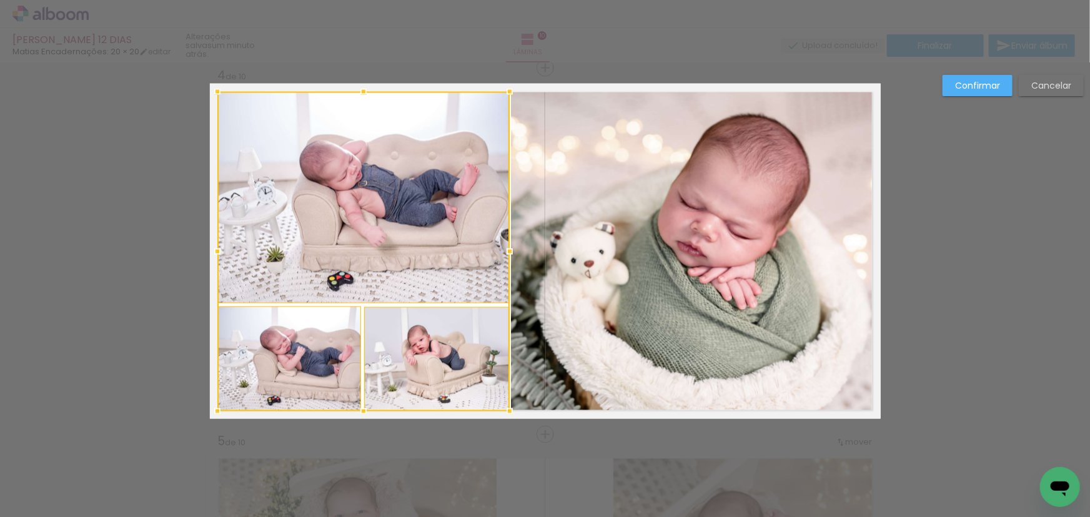
click at [370, 284] on div at bounding box center [363, 252] width 292 height 320
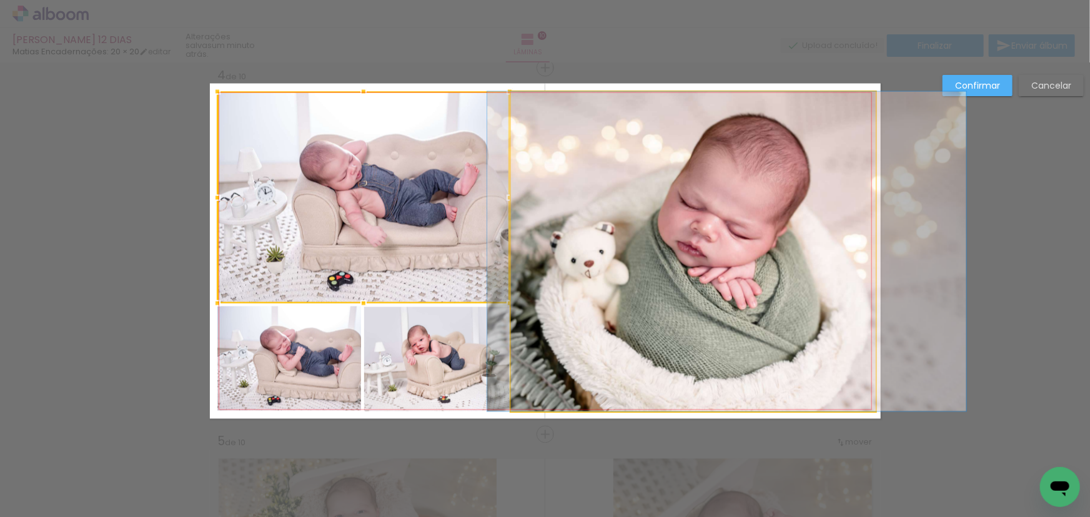
click at [678, 194] on quentale-photo at bounding box center [693, 252] width 365 height 320
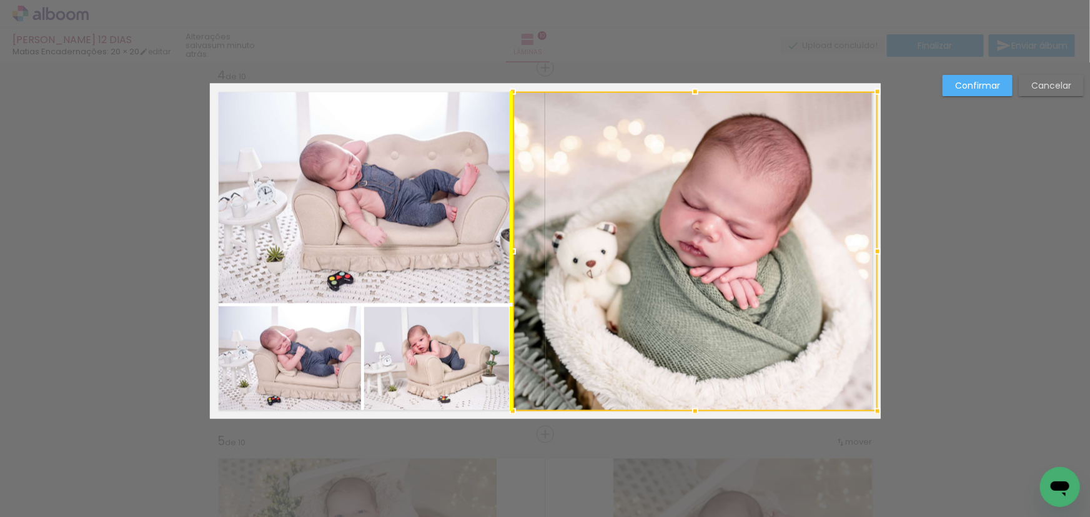
click at [608, 259] on div at bounding box center [695, 252] width 365 height 320
click at [667, 231] on div at bounding box center [695, 252] width 365 height 320
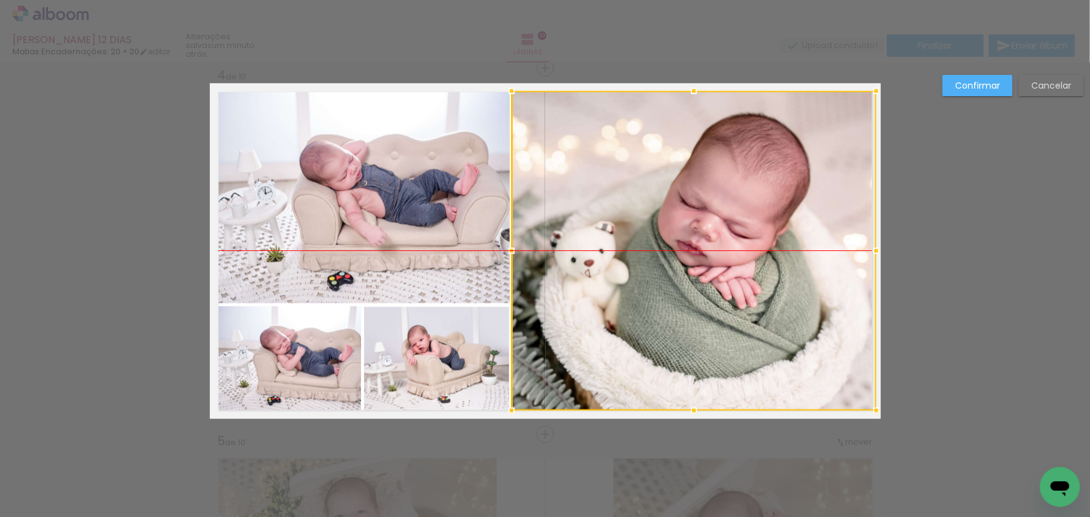
click at [697, 231] on div at bounding box center [694, 251] width 365 height 320
click at [0, 0] on slot "Confirmar" at bounding box center [0, 0] width 0 height 0
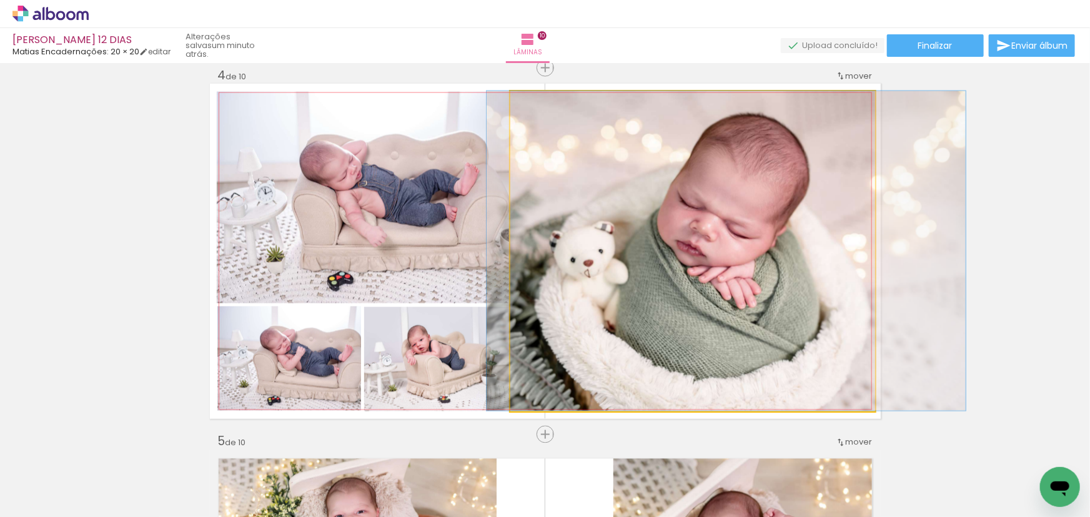
click at [675, 231] on quentale-photo at bounding box center [692, 251] width 365 height 320
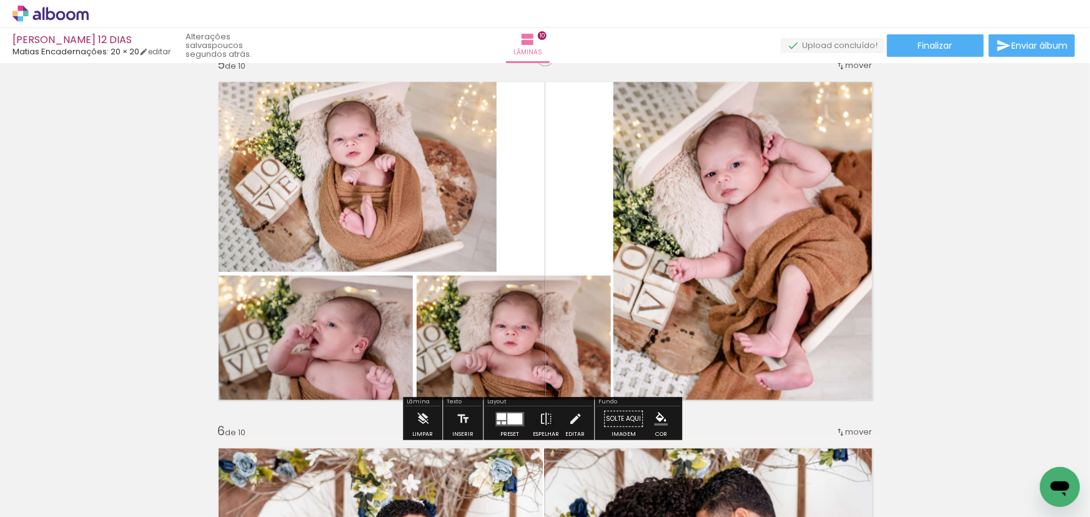
scroll to position [1513, 0]
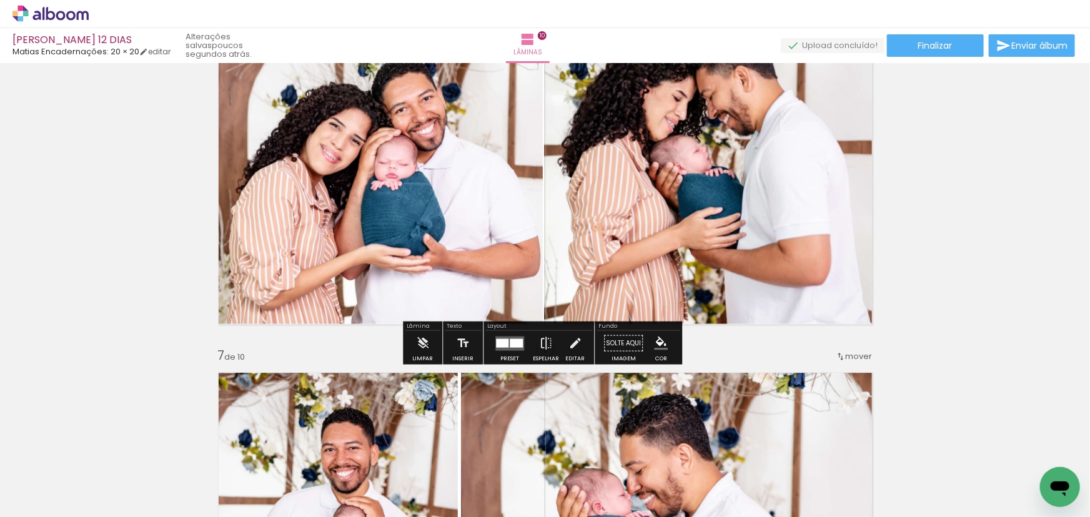
scroll to position [2138, 0]
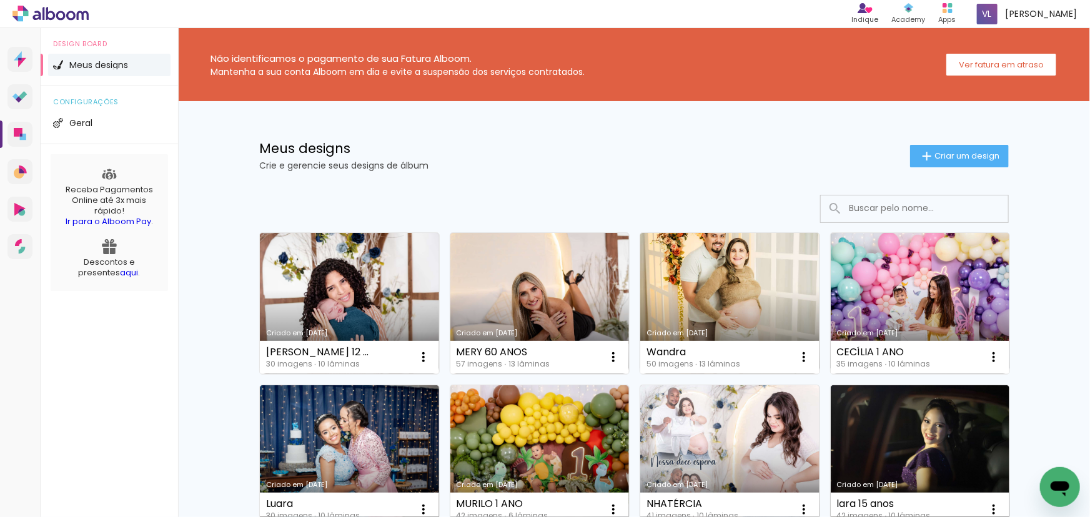
click at [332, 307] on link "Criado em [DATE]" at bounding box center [349, 303] width 179 height 141
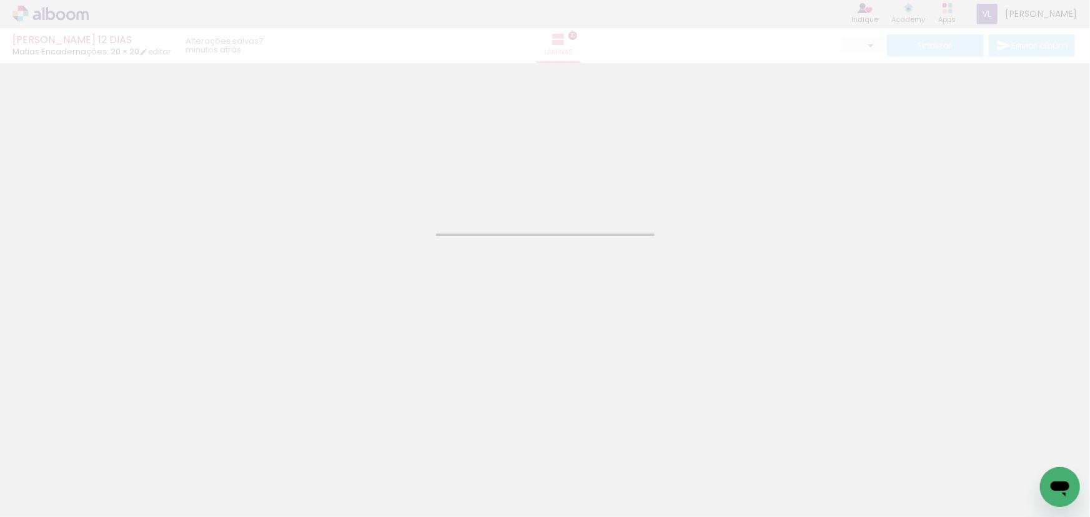
click at [936, 45] on div "[PERSON_NAME] 12 DIAS Matias Encadernações: 20 × 20 editar 7 minutos atrás. Lâm…" at bounding box center [545, 31] width 1090 height 63
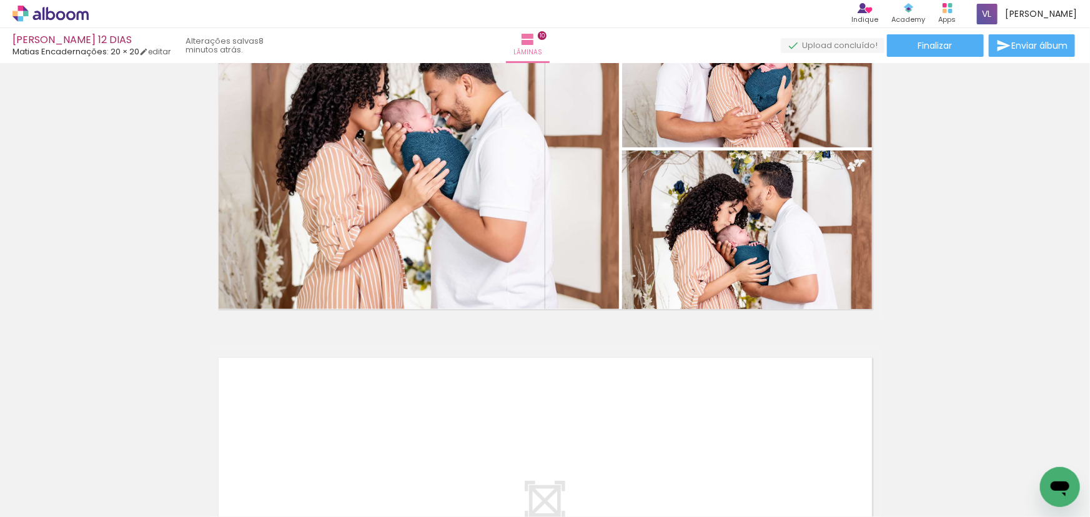
scroll to position [3635, 0]
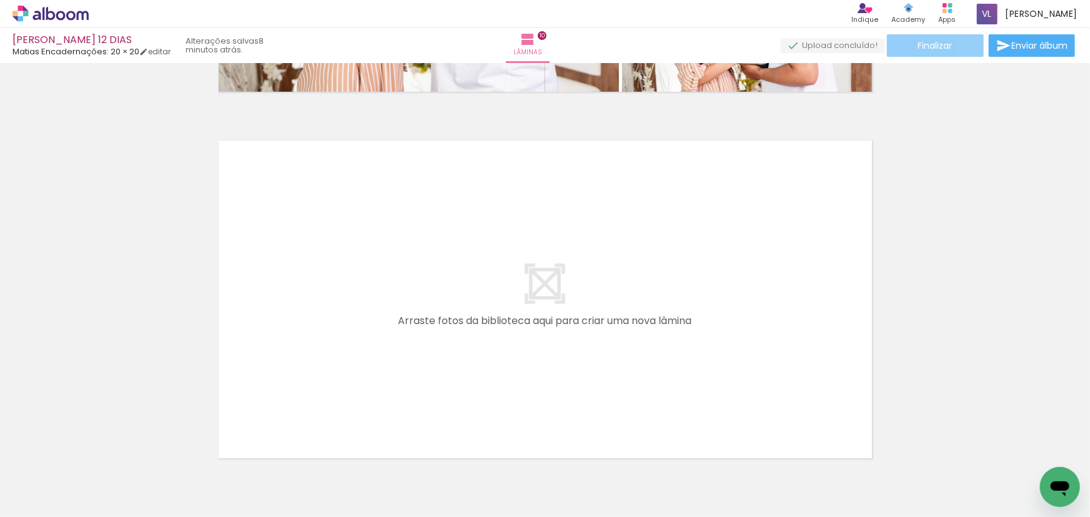
click at [940, 50] on span "Finalizar" at bounding box center [935, 45] width 34 height 9
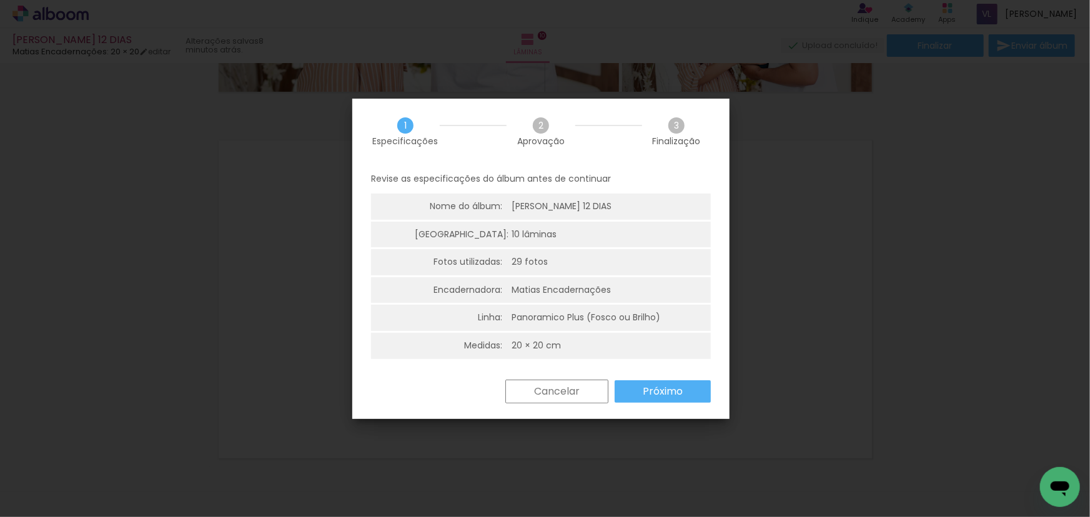
click at [638, 390] on paper-button "Próximo" at bounding box center [663, 391] width 96 height 22
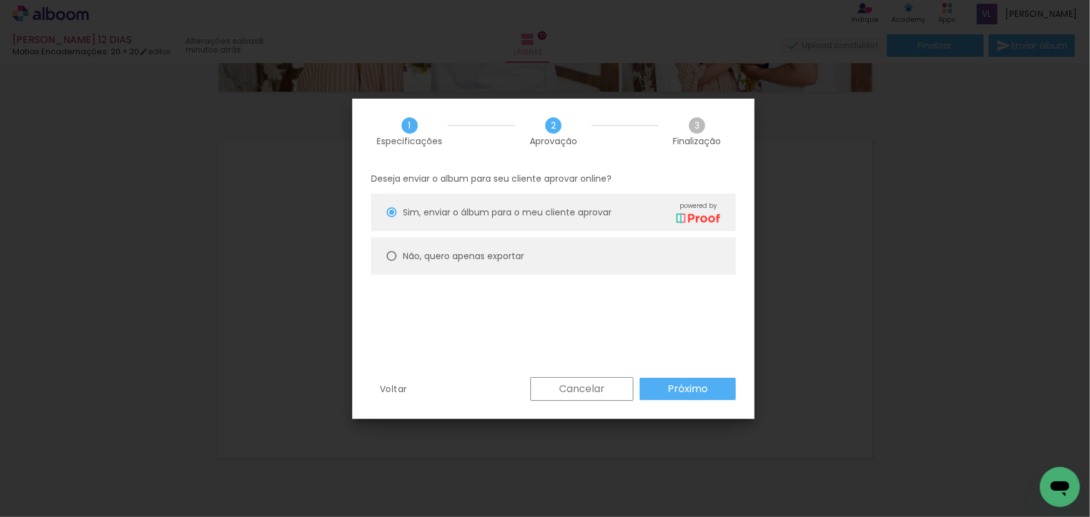
click at [395, 217] on div at bounding box center [392, 212] width 10 height 10
type paper-radio-button "on"
click at [0, 0] on slot "Próximo" at bounding box center [0, 0] width 0 height 0
type input "Alta, 300 DPI"
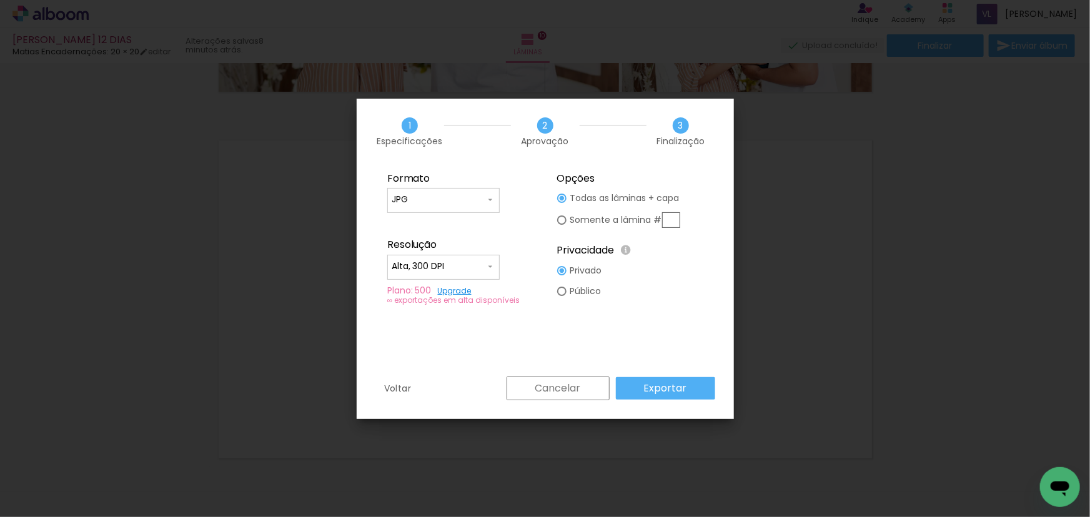
click at [0, 0] on slot "Exportar" at bounding box center [0, 0] width 0 height 0
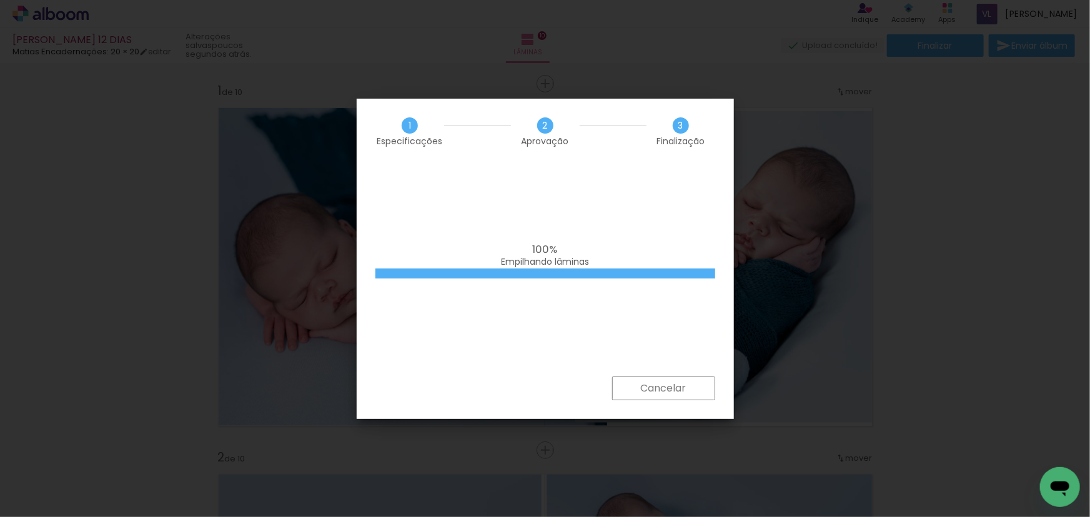
scroll to position [0, 1115]
